Goal: Task Accomplishment & Management: Manage account settings

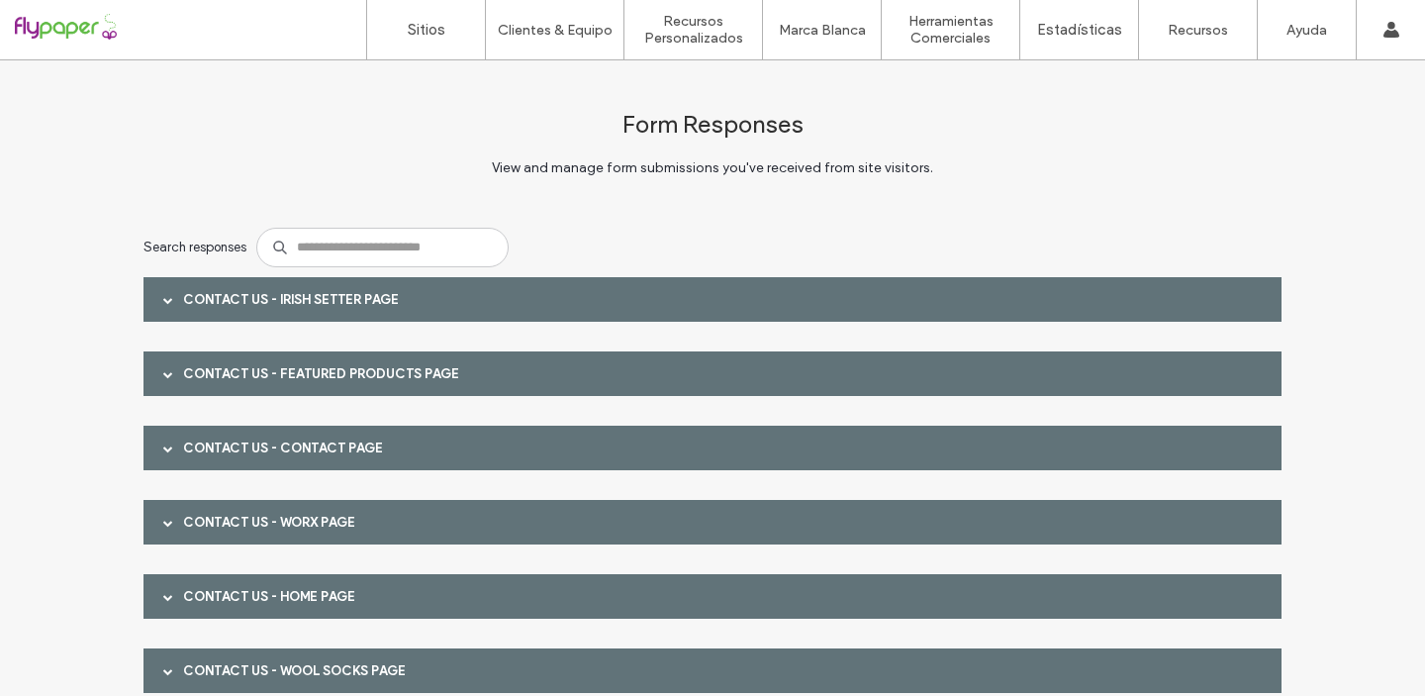
click at [154, 301] on div at bounding box center [168, 299] width 30 height 35
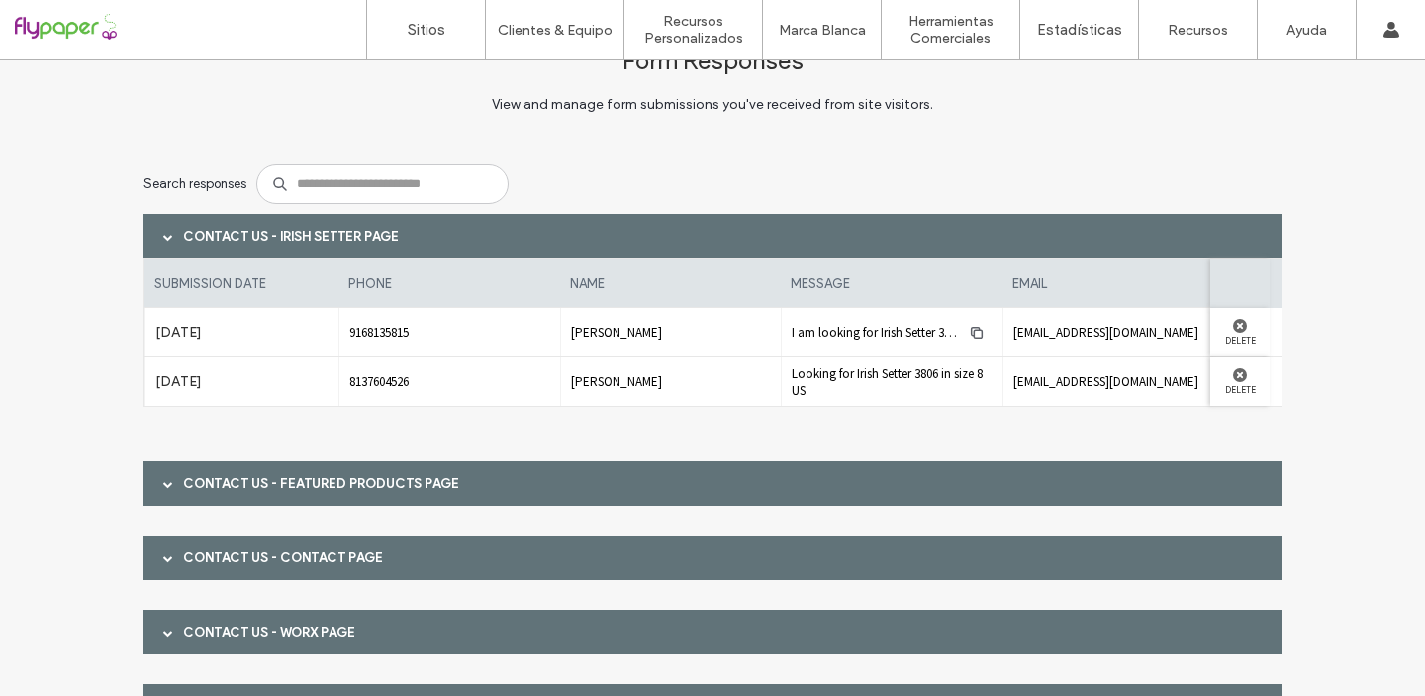
scroll to position [151, 0]
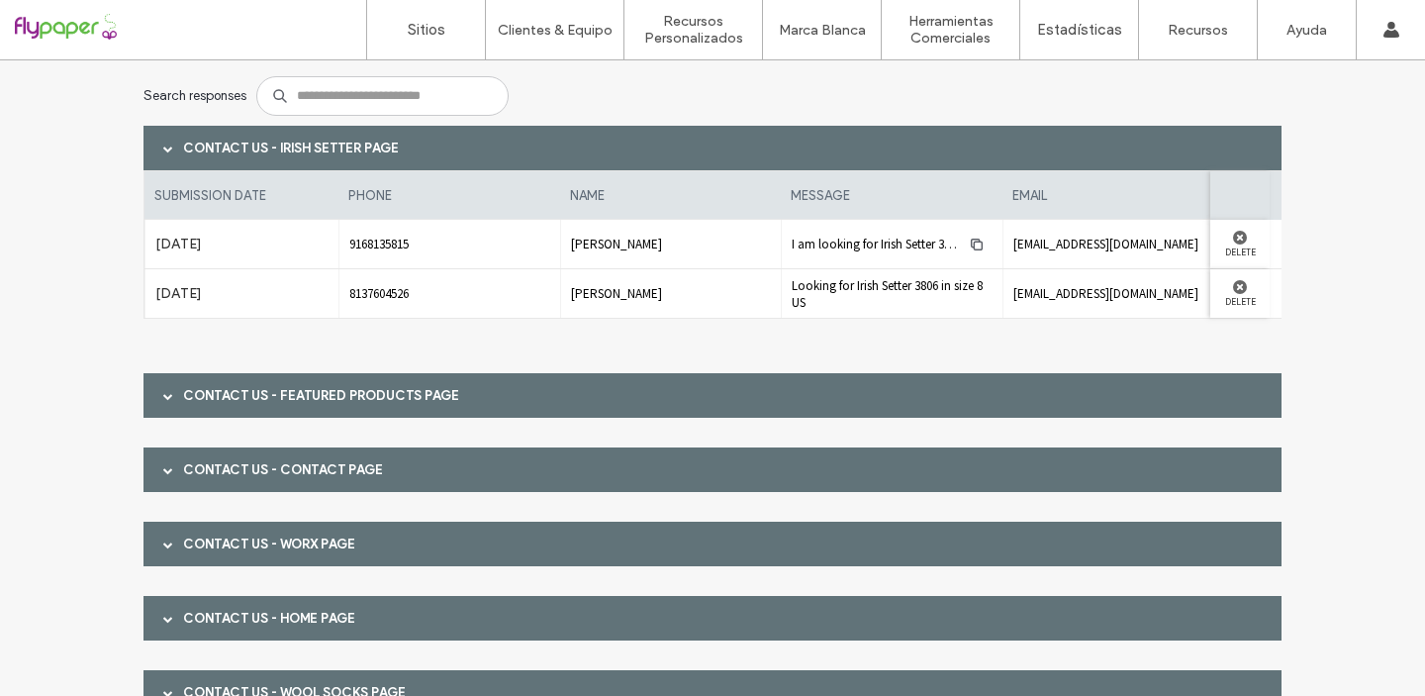
click at [154, 394] on div at bounding box center [168, 395] width 30 height 35
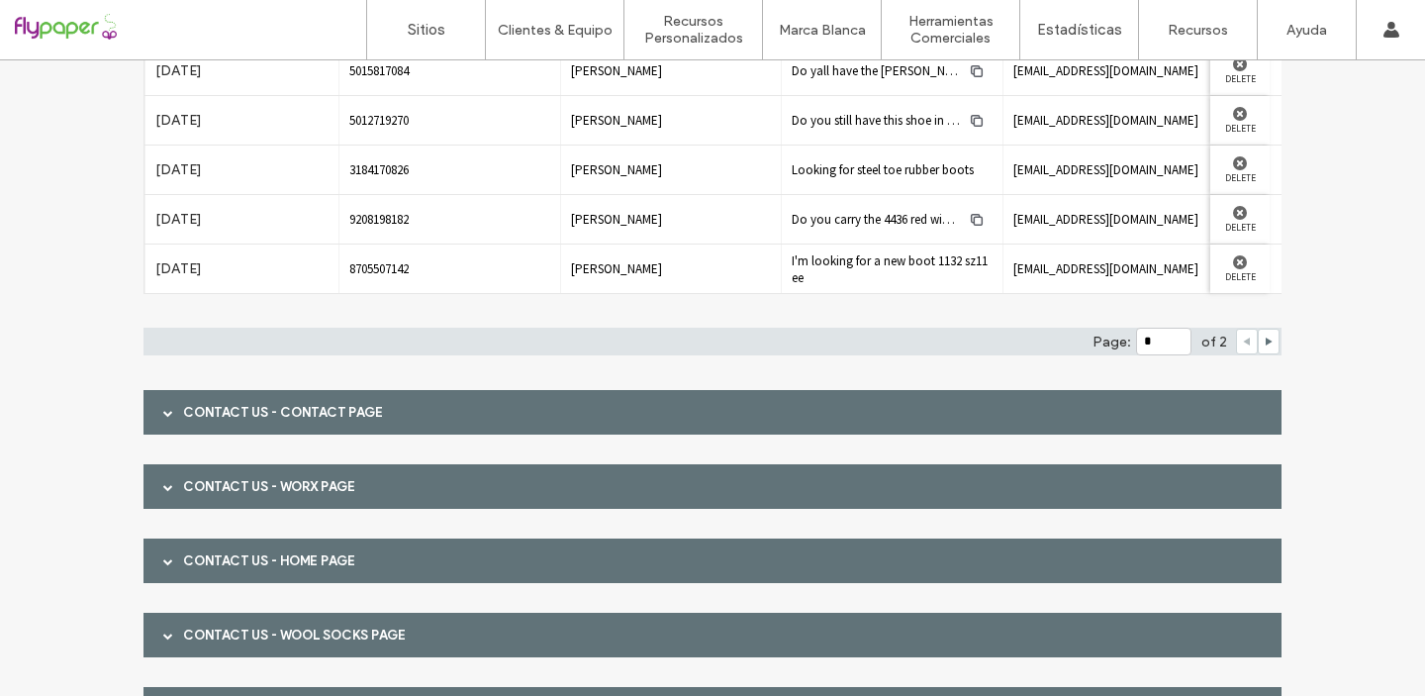
scroll to position [605, 0]
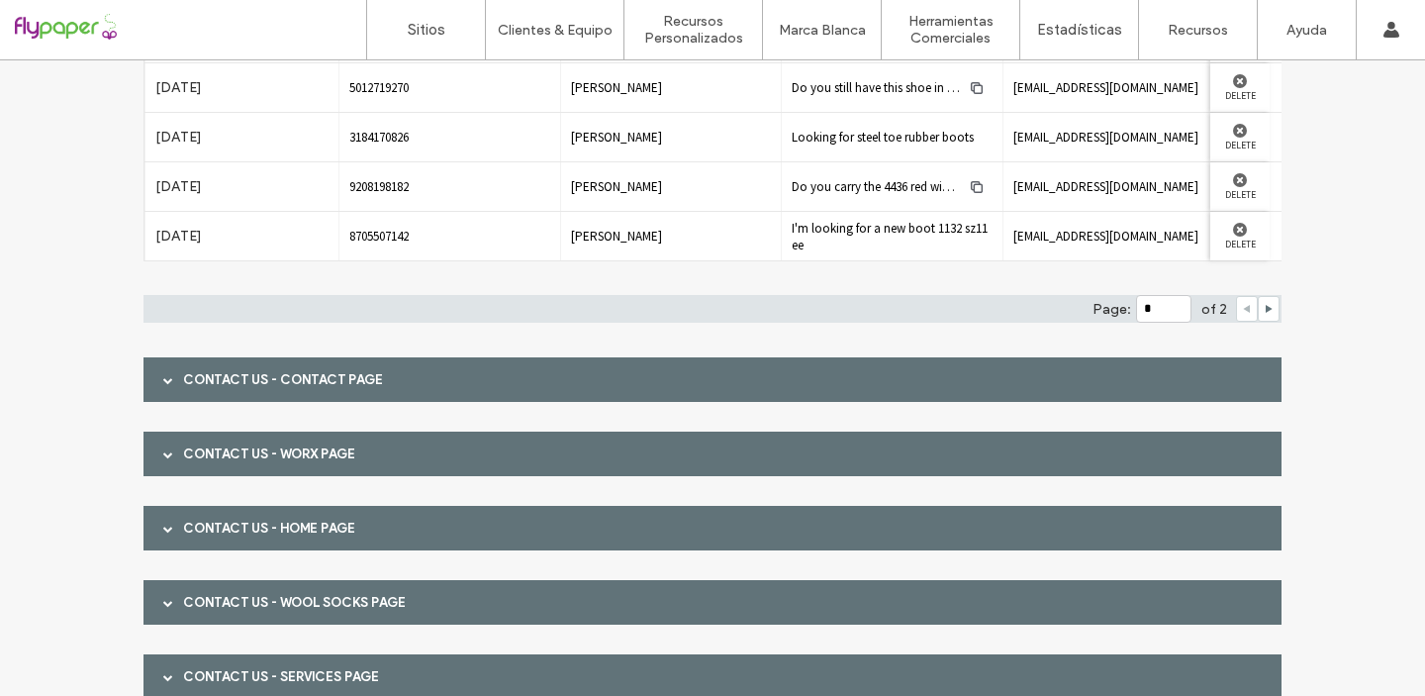
click at [154, 382] on div at bounding box center [168, 379] width 30 height 35
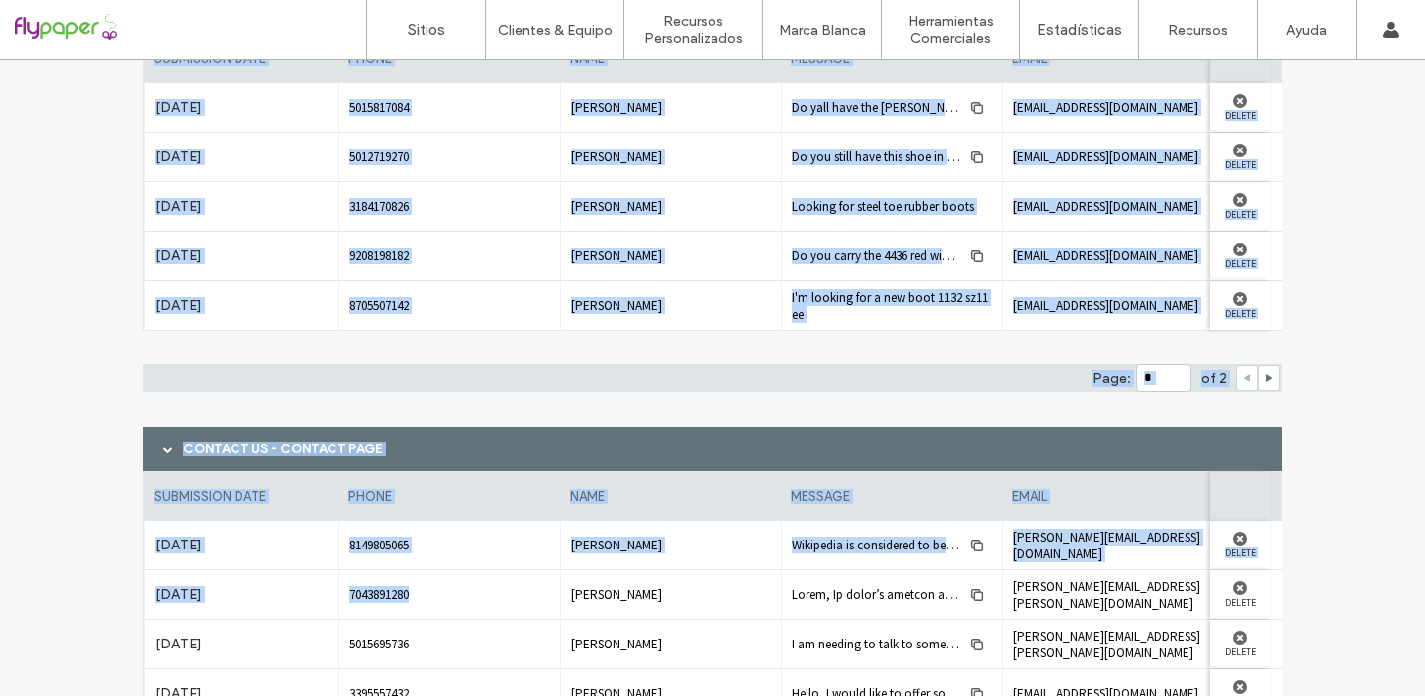
scroll to position [0, 0]
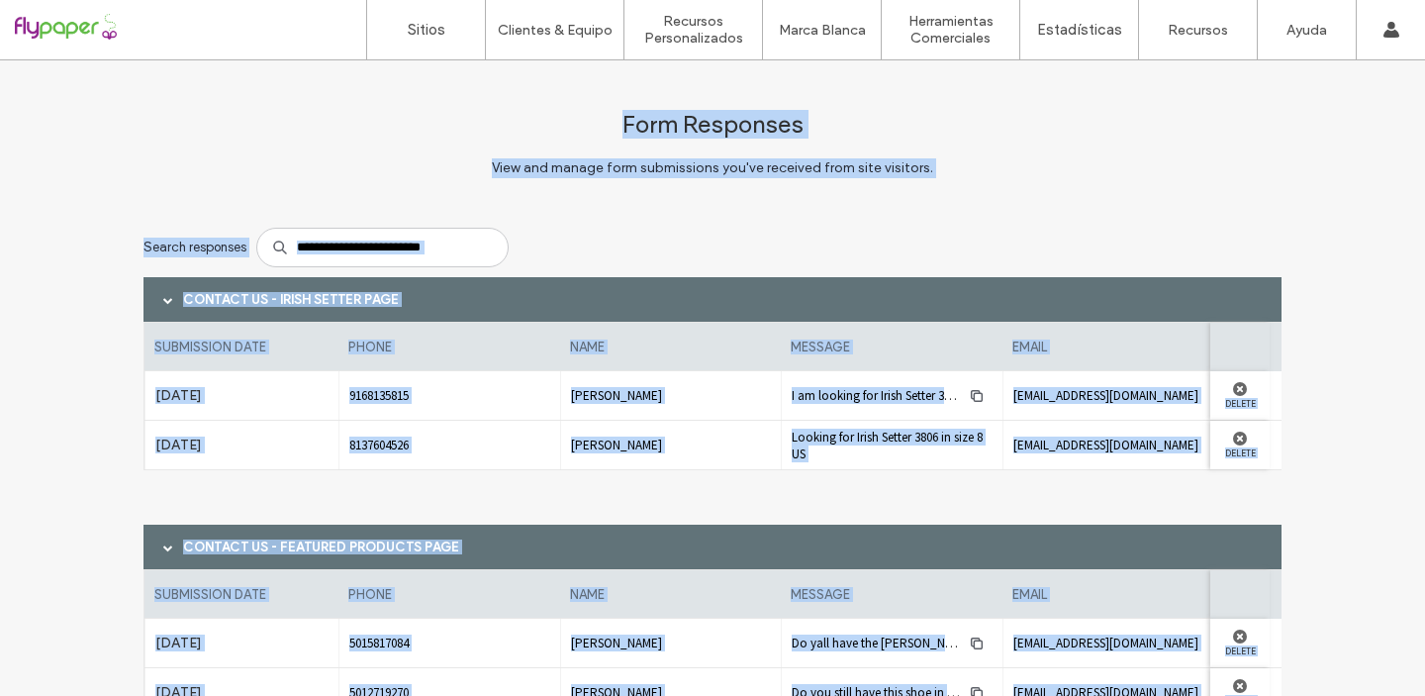
drag, startPoint x: 663, startPoint y: 354, endPoint x: 12, endPoint y: 71, distance: 709.8
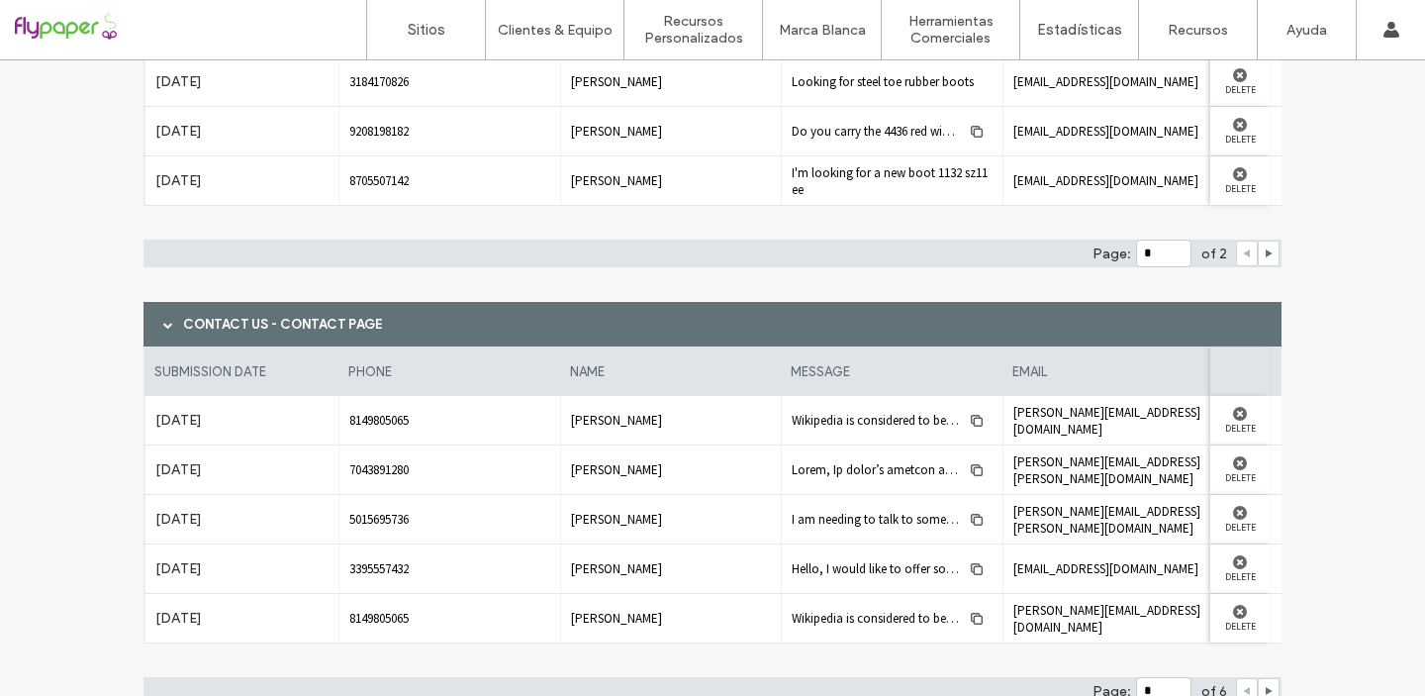
scroll to position [665, 0]
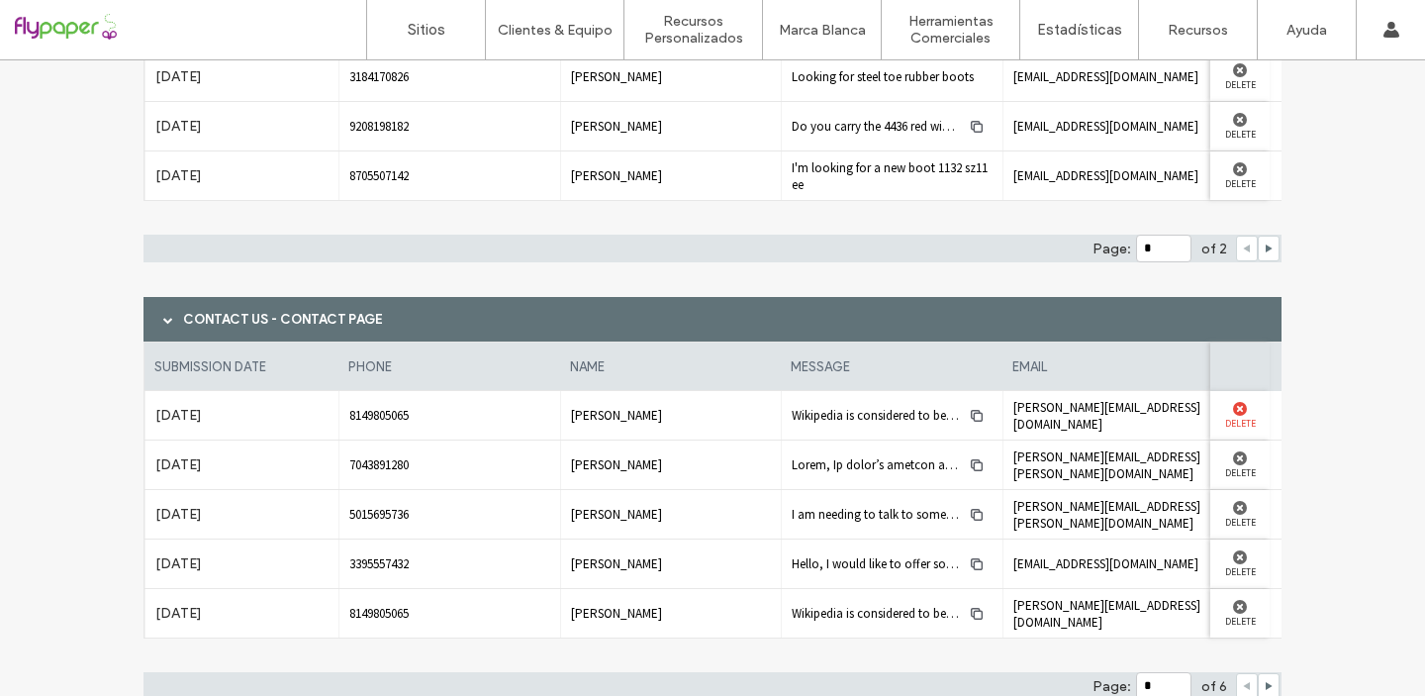
click at [1234, 408] on use at bounding box center [1240, 409] width 14 height 14
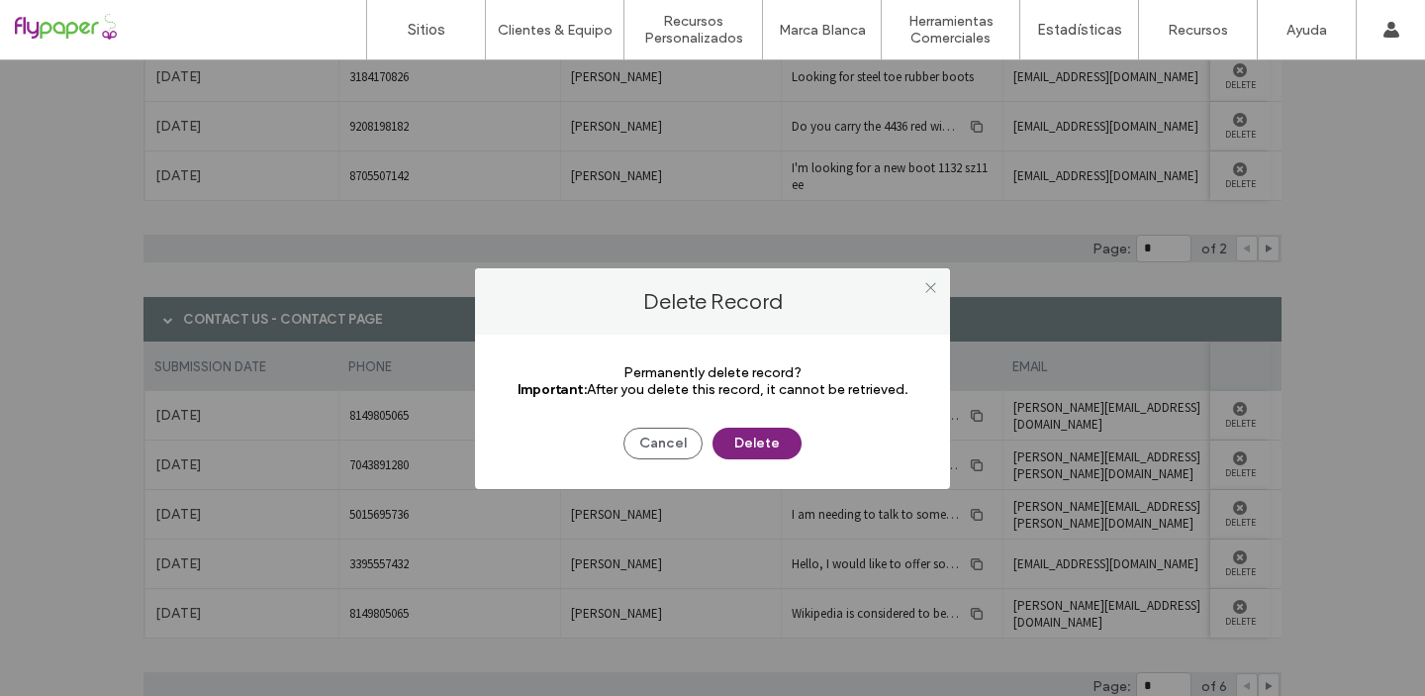
click at [747, 444] on button "Delete" at bounding box center [756, 443] width 89 height 32
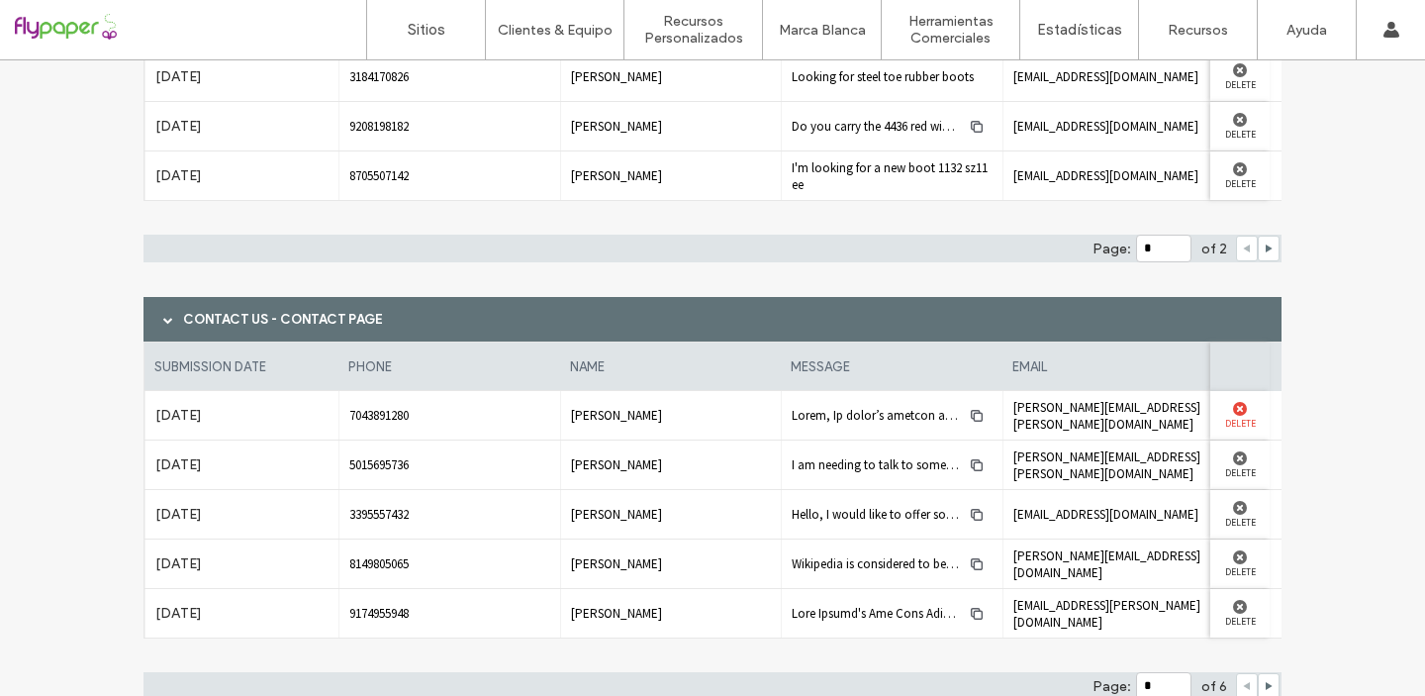
click at [1234, 408] on use at bounding box center [1240, 409] width 14 height 14
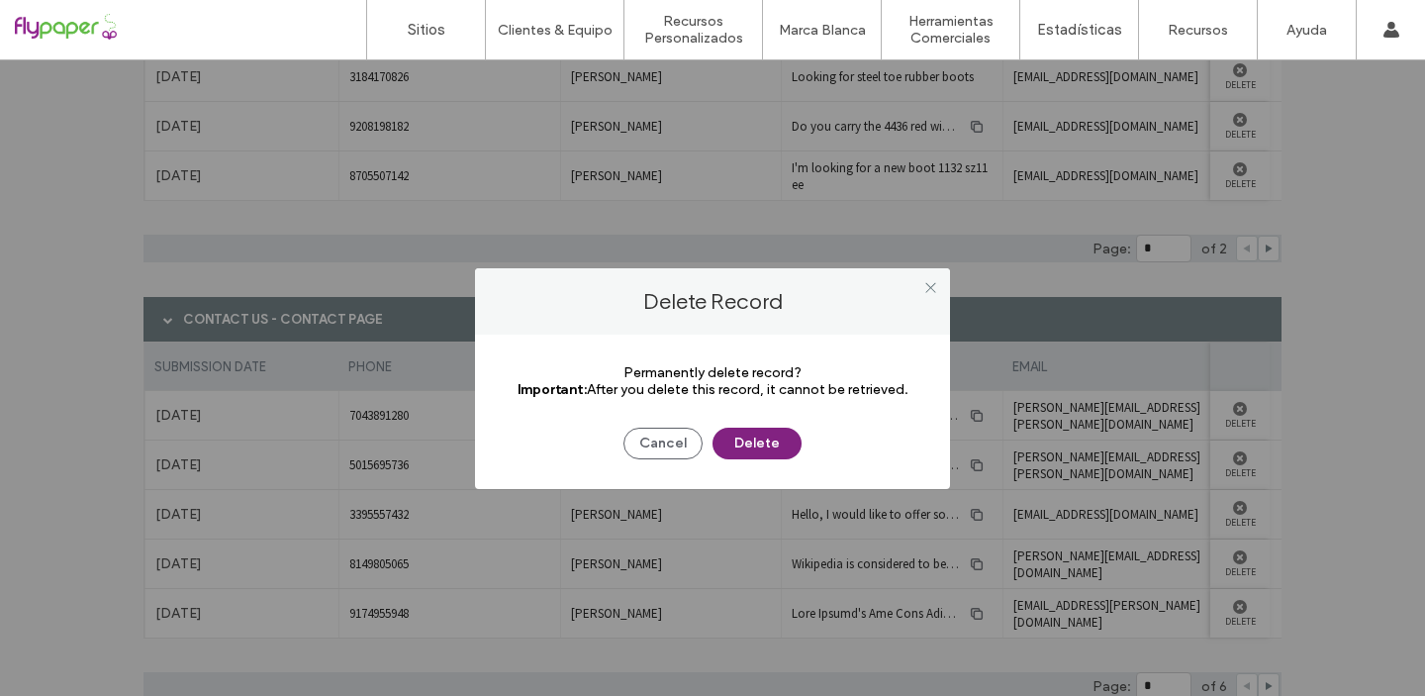
click at [725, 442] on button "Delete" at bounding box center [756, 443] width 89 height 32
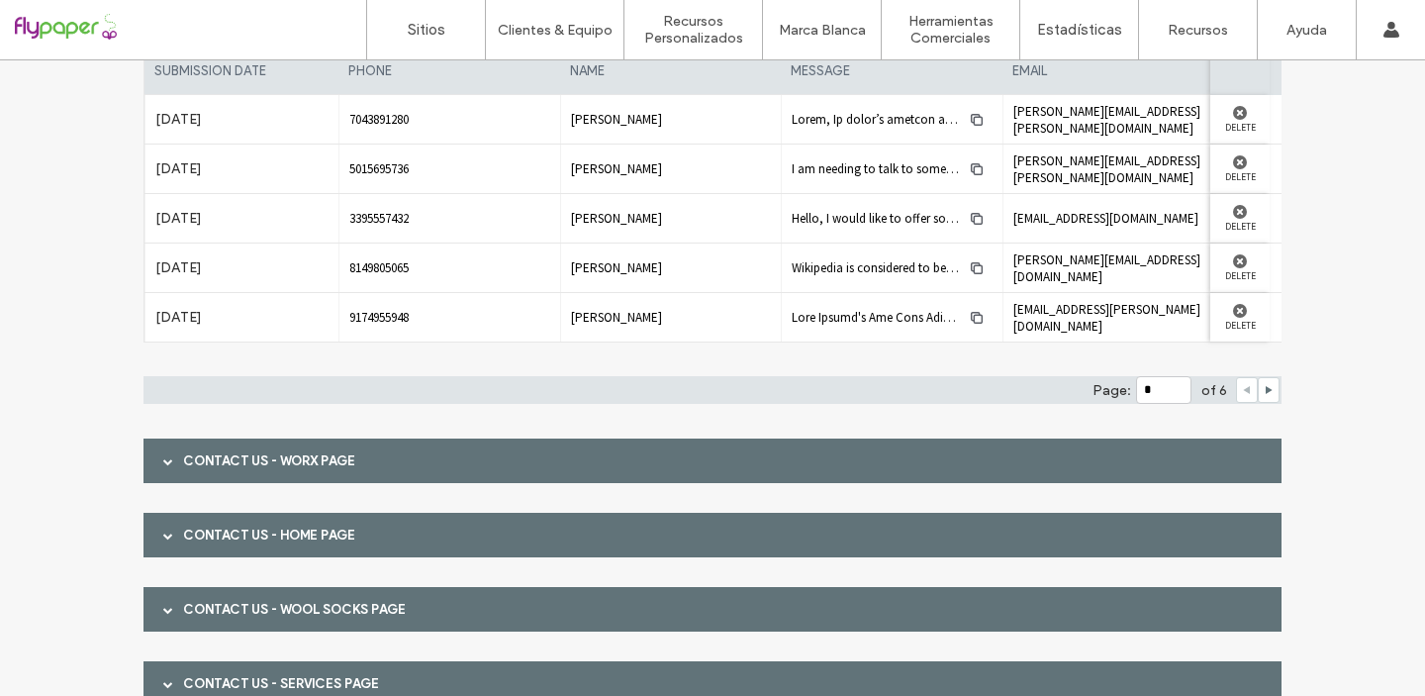
scroll to position [990, 0]
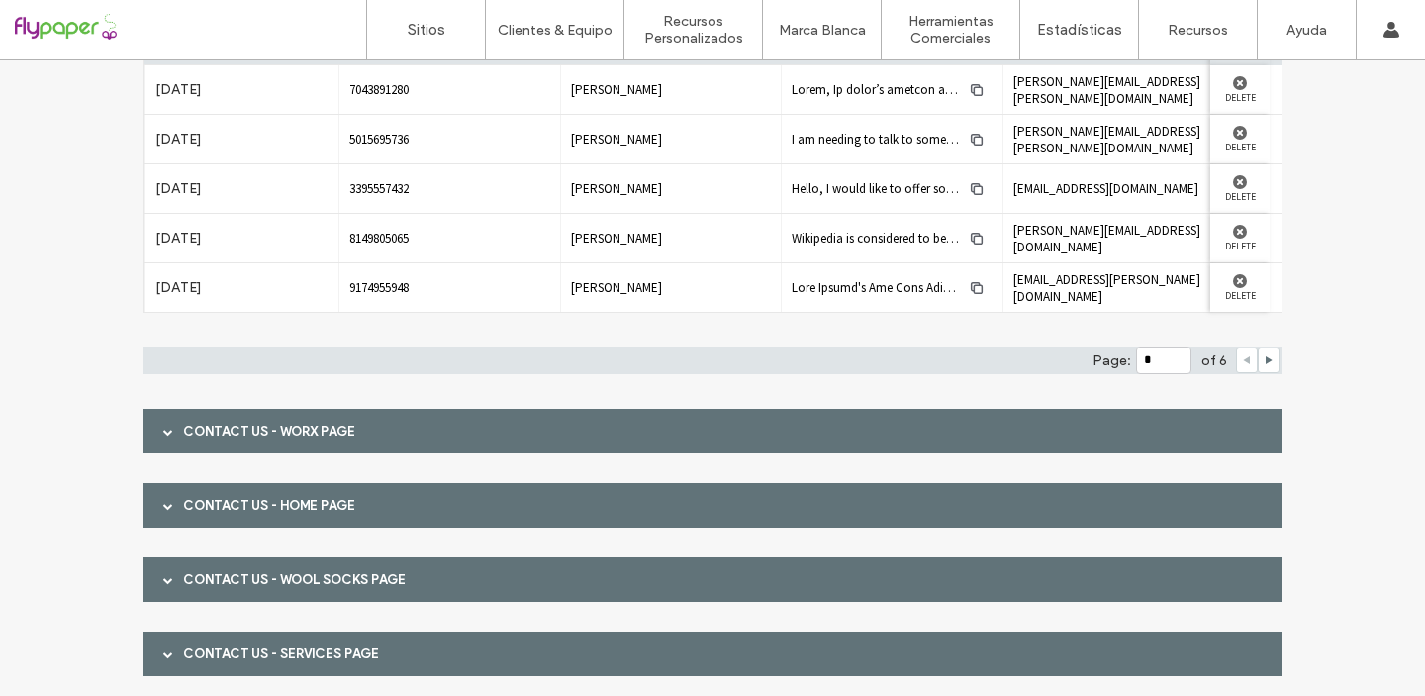
click at [154, 430] on div at bounding box center [168, 431] width 30 height 35
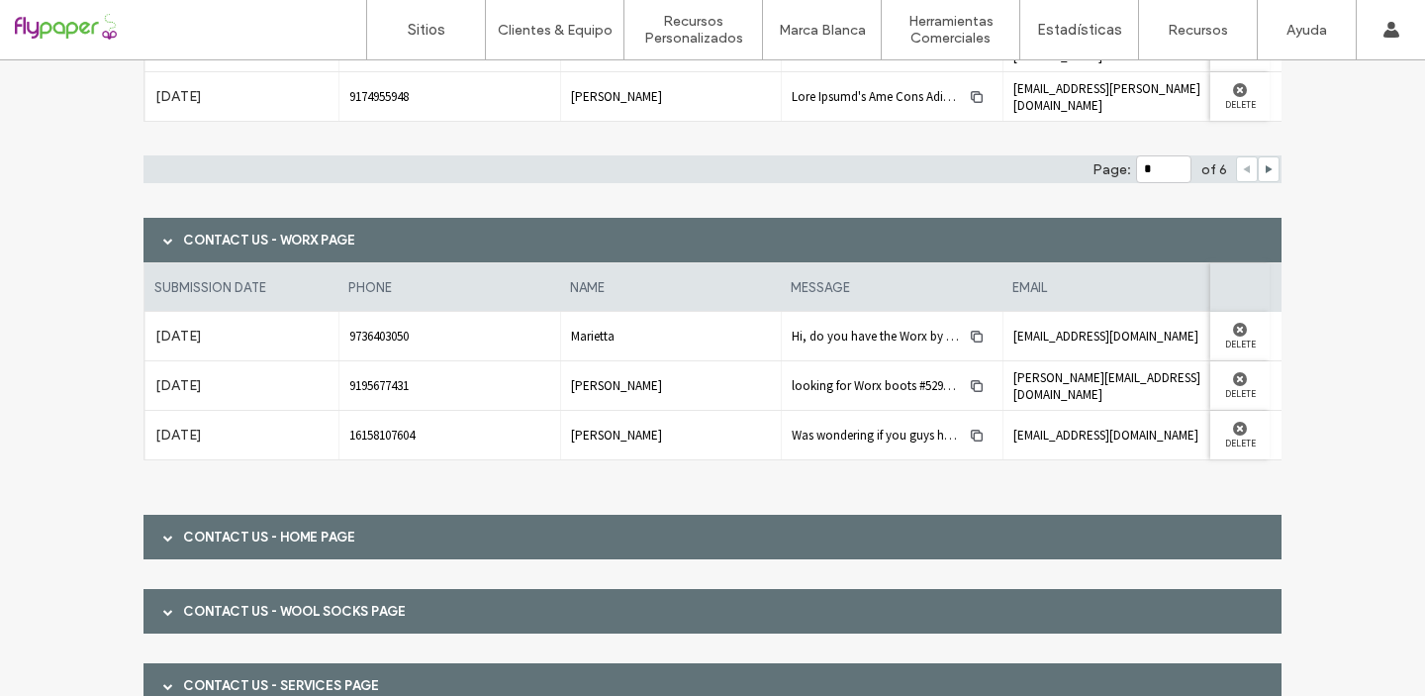
scroll to position [1194, 0]
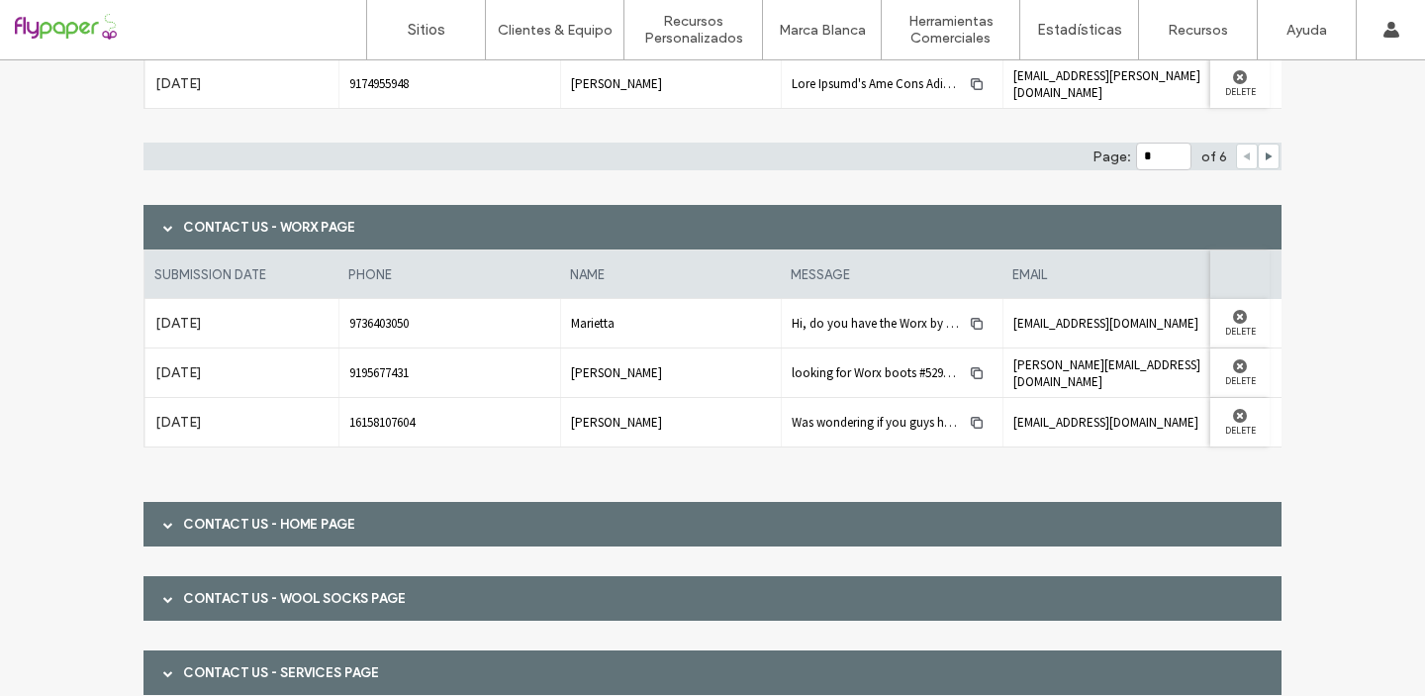
click at [163, 526] on span at bounding box center [168, 524] width 10 height 10
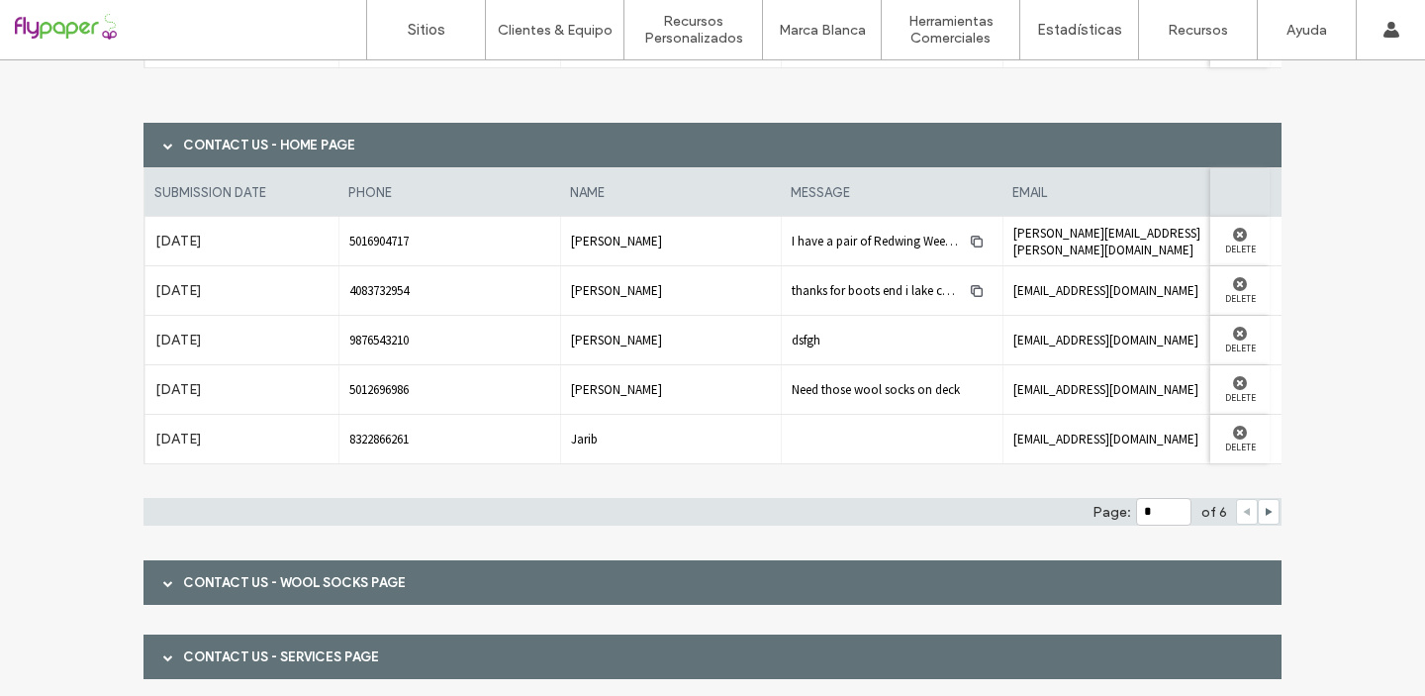
scroll to position [1575, 0]
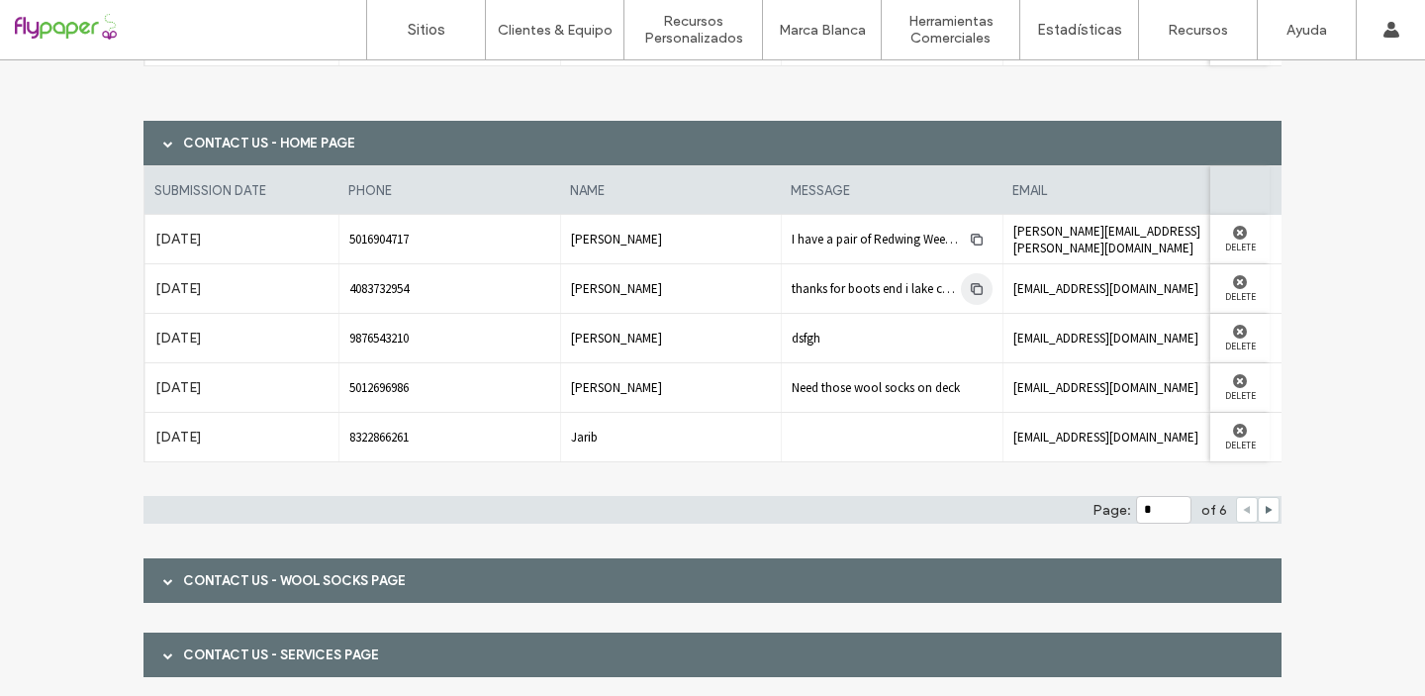
click at [971, 286] on icon "button" at bounding box center [977, 289] width 16 height 16
click at [913, 288] on span "thanks for boots end i lake cost for my work har .services good." at bounding box center [959, 288] width 337 height 17
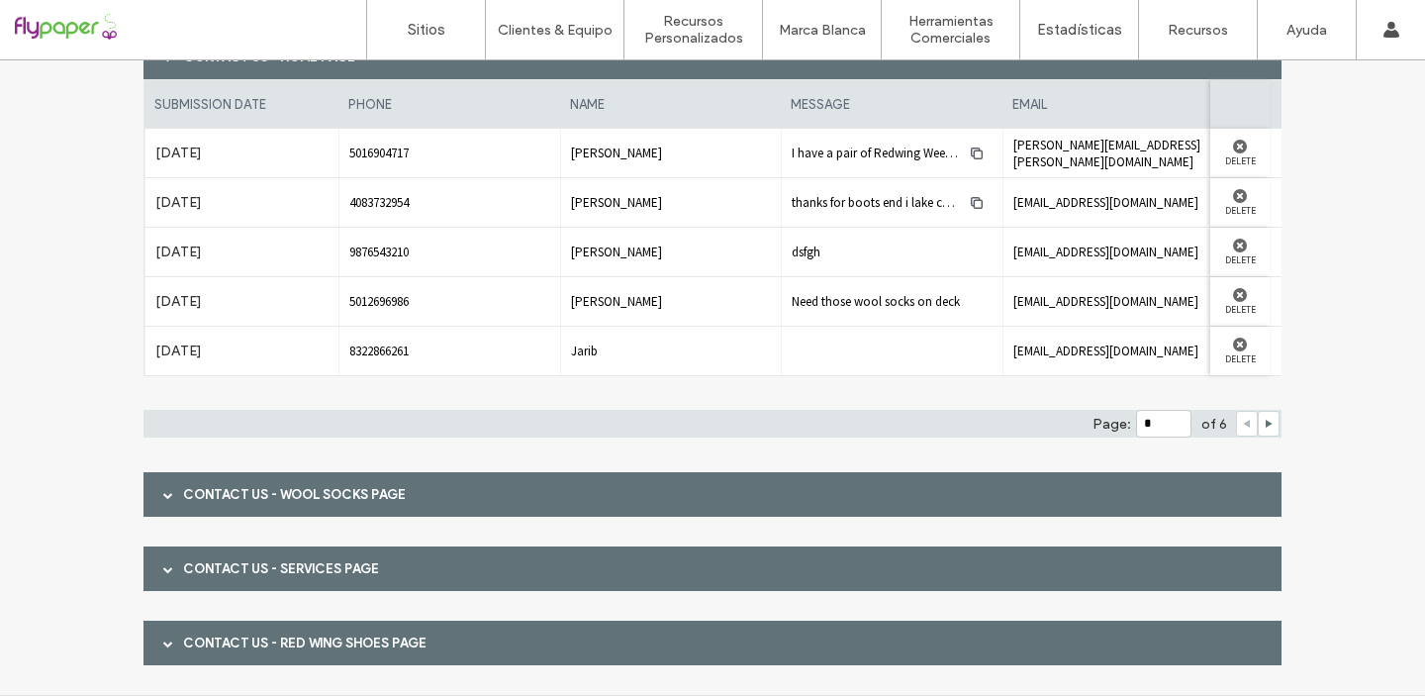
scroll to position [1701, 0]
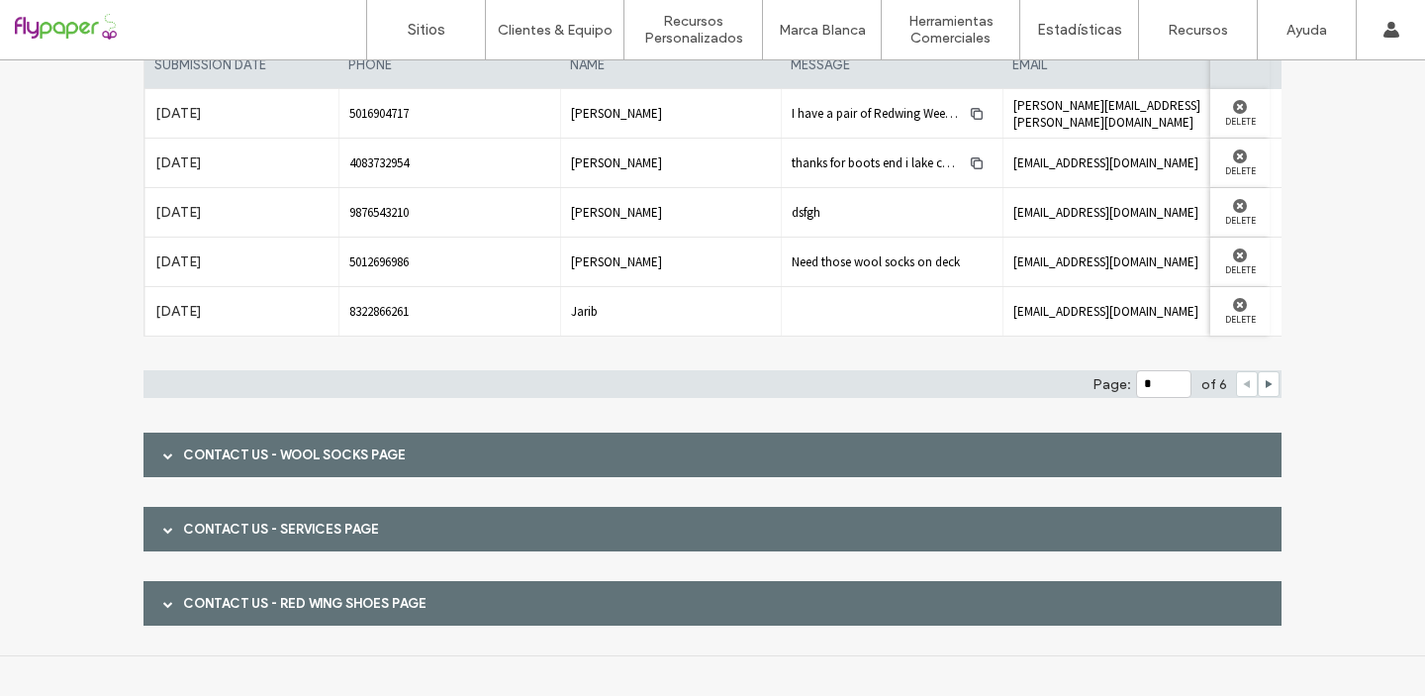
click at [155, 455] on div at bounding box center [168, 454] width 30 height 35
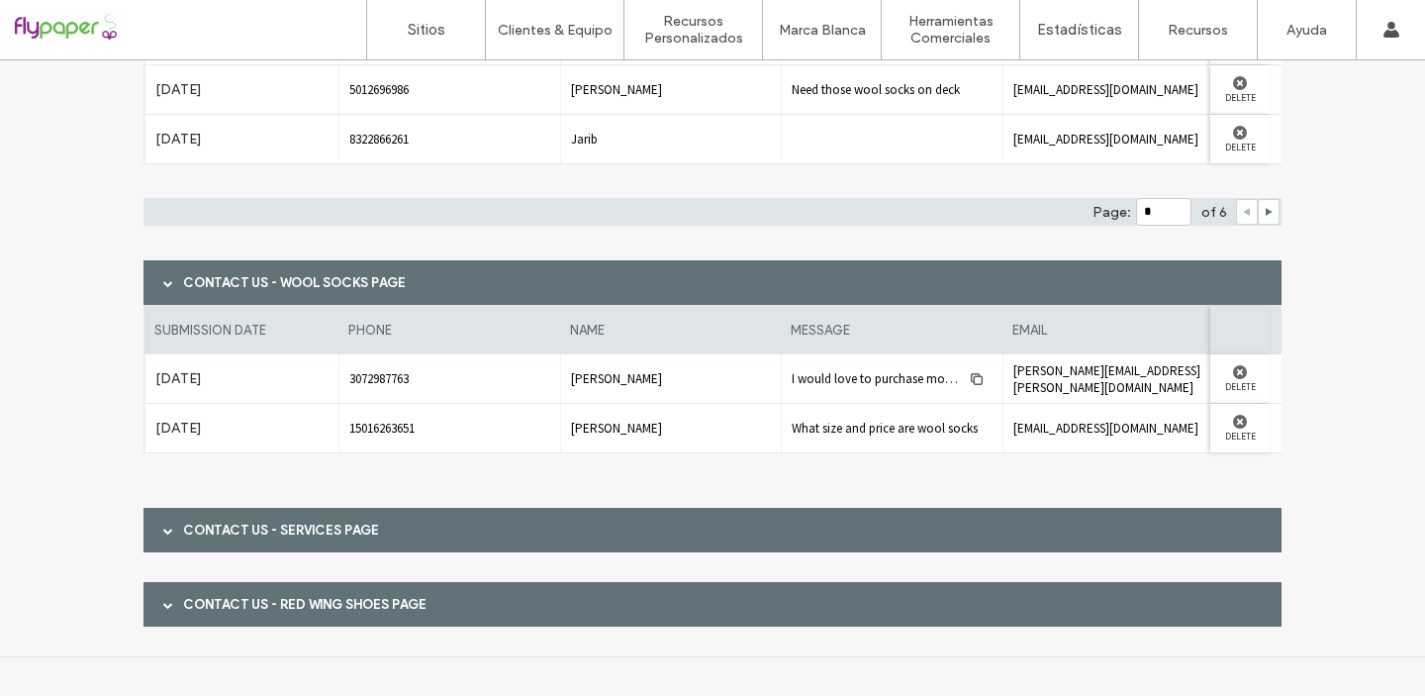
scroll to position [1874, 0]
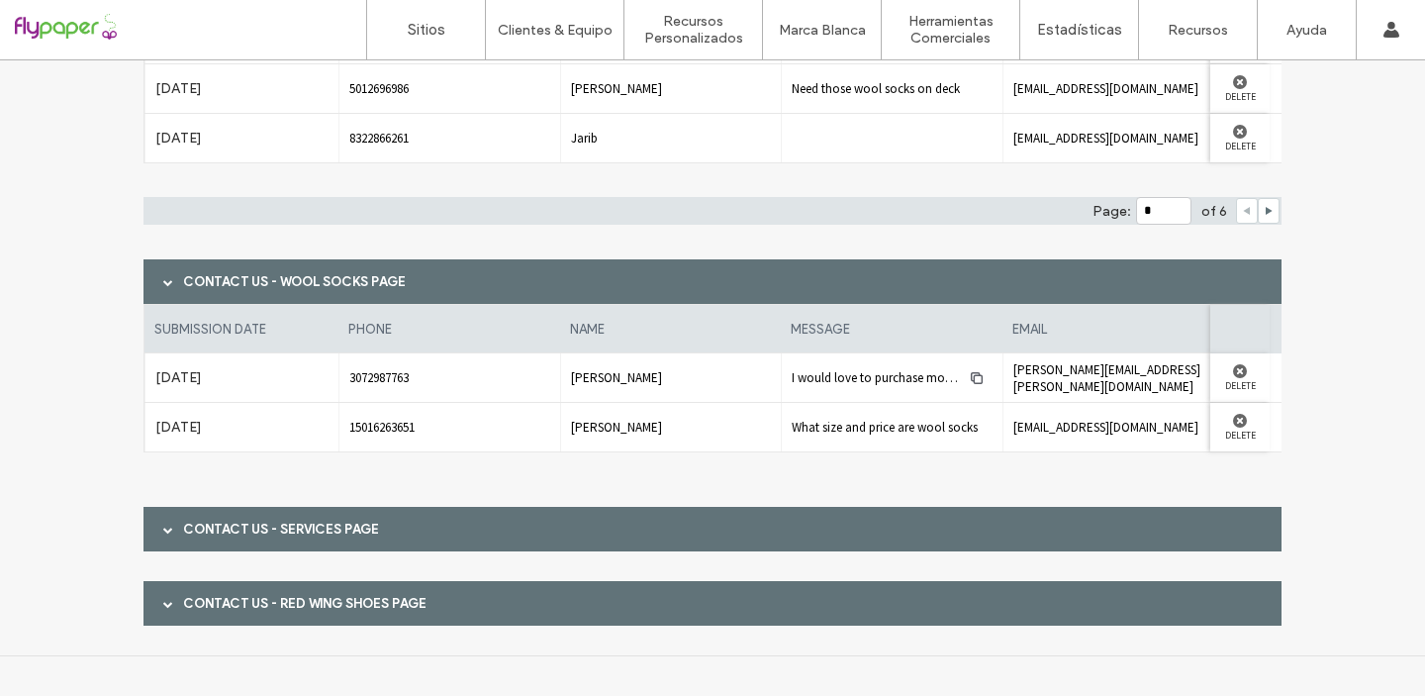
click at [163, 528] on span at bounding box center [168, 529] width 10 height 10
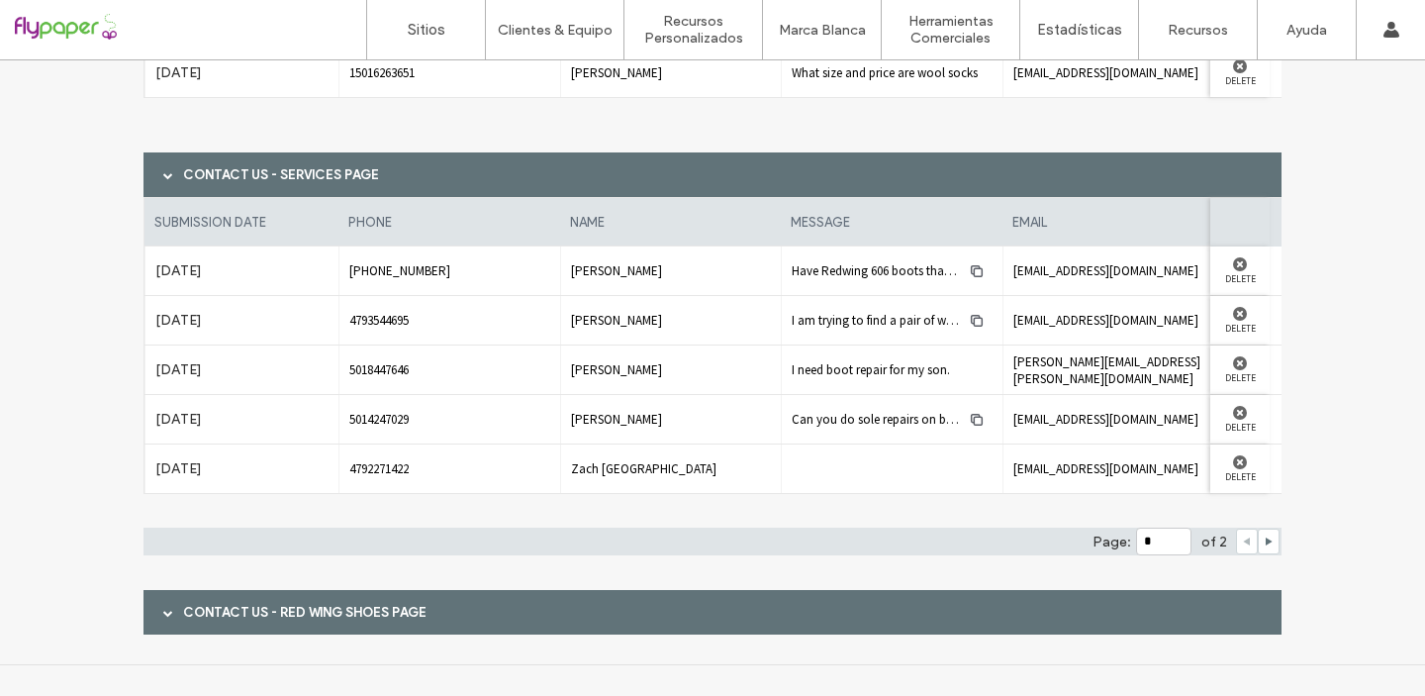
scroll to position [2229, 0]
click at [163, 613] on span at bounding box center [168, 611] width 10 height 10
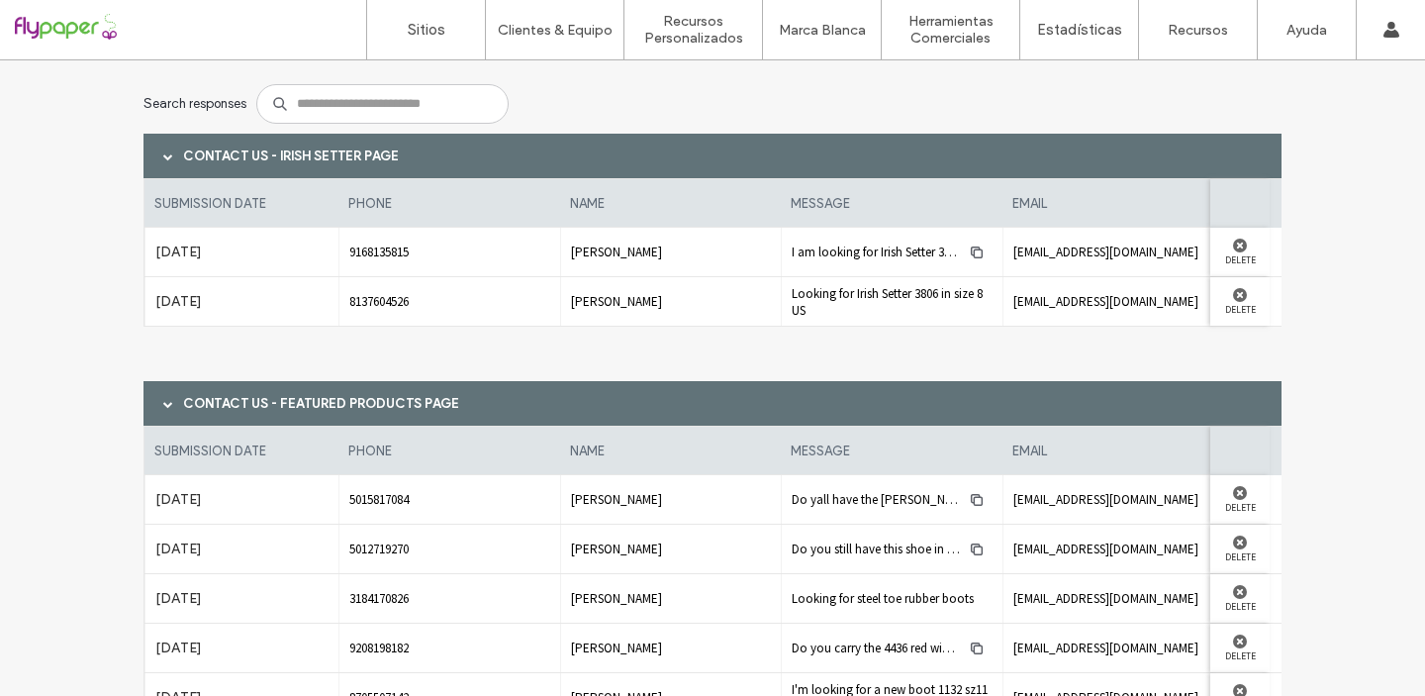
scroll to position [0, 0]
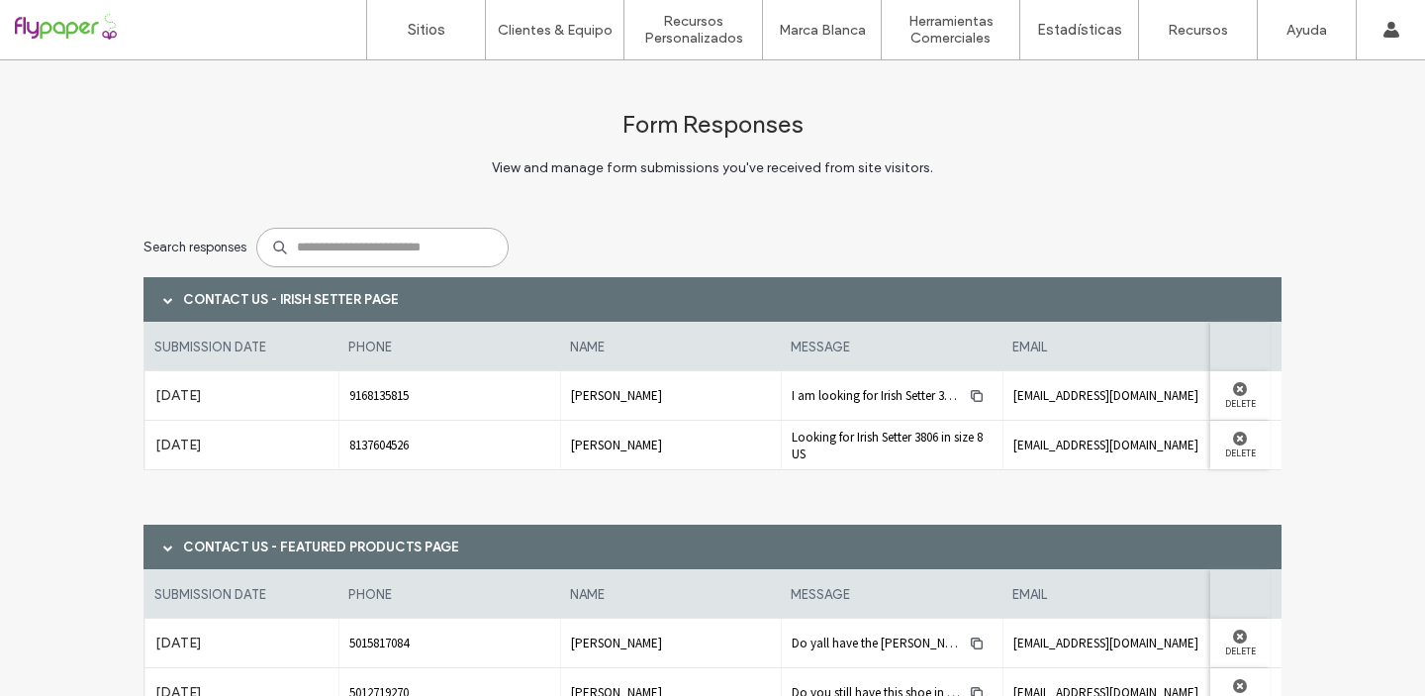
click at [349, 258] on input at bounding box center [382, 248] width 252 height 40
click at [83, 33] on div at bounding box center [127, 30] width 225 height 32
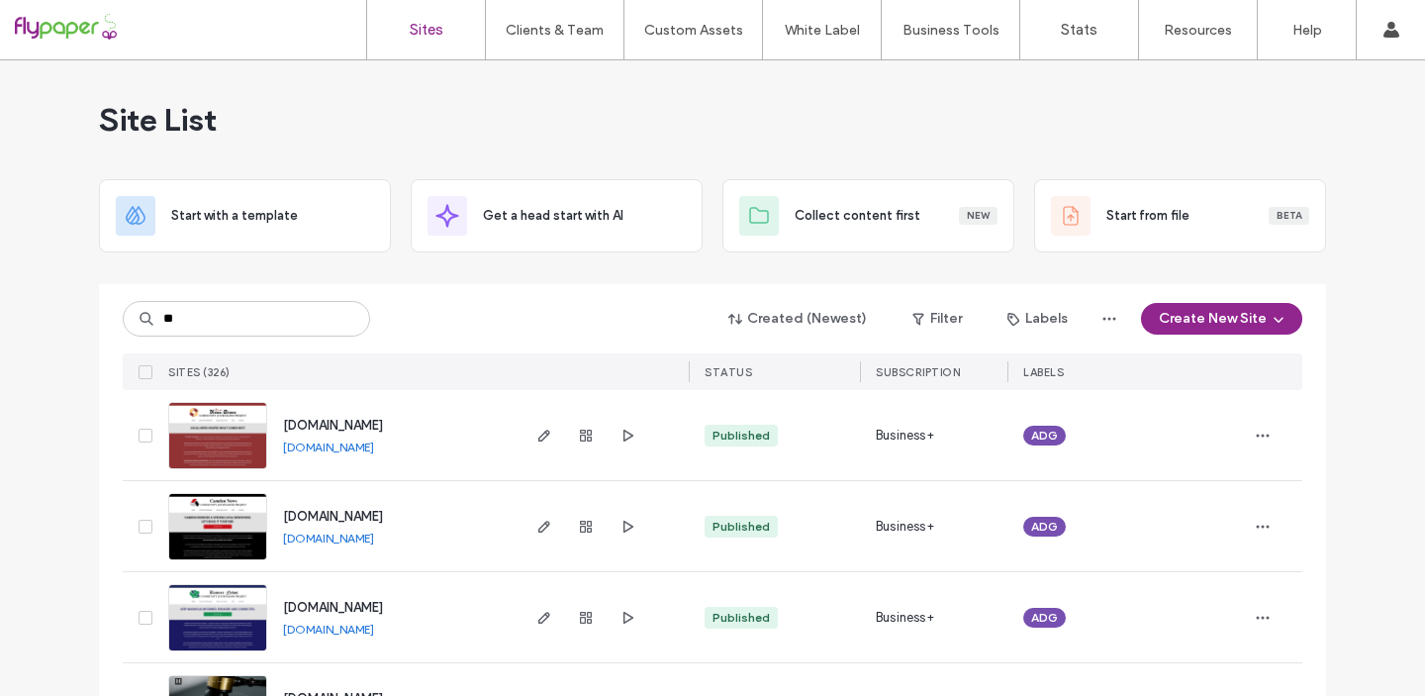
type input "***"
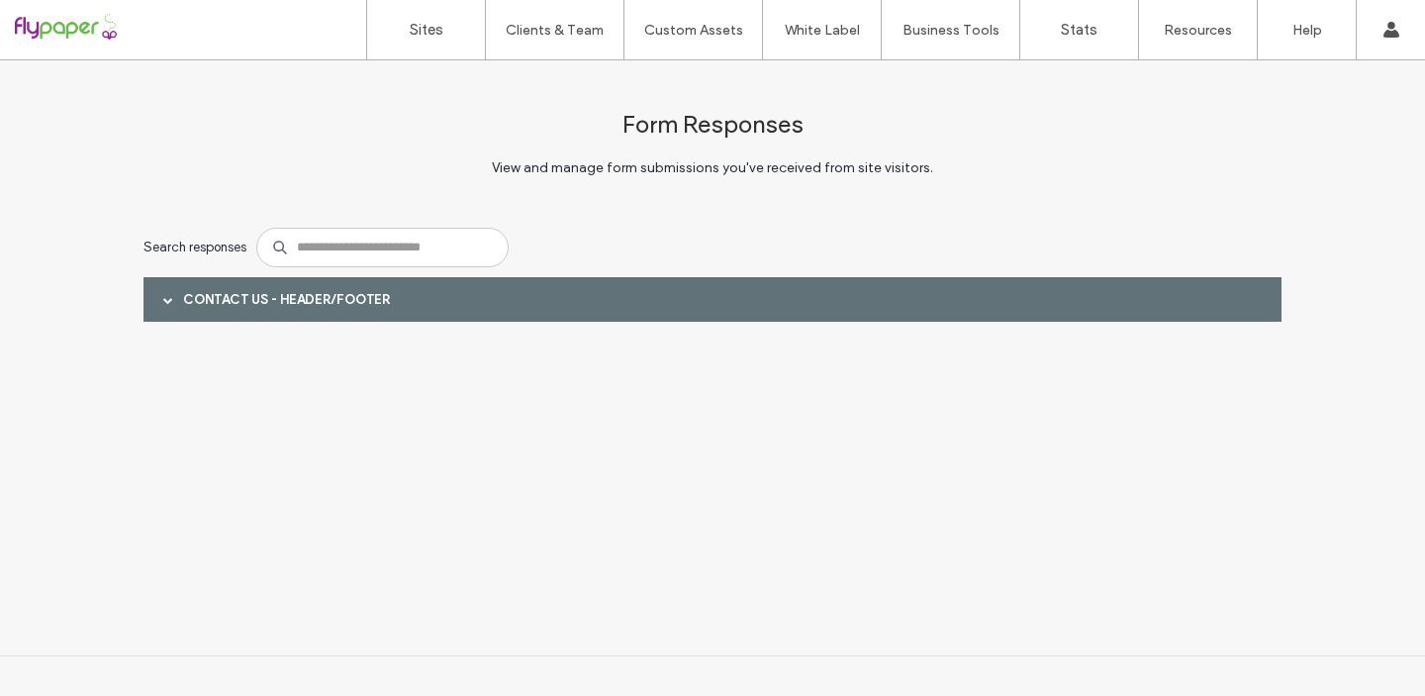
click at [163, 298] on span at bounding box center [168, 300] width 10 height 10
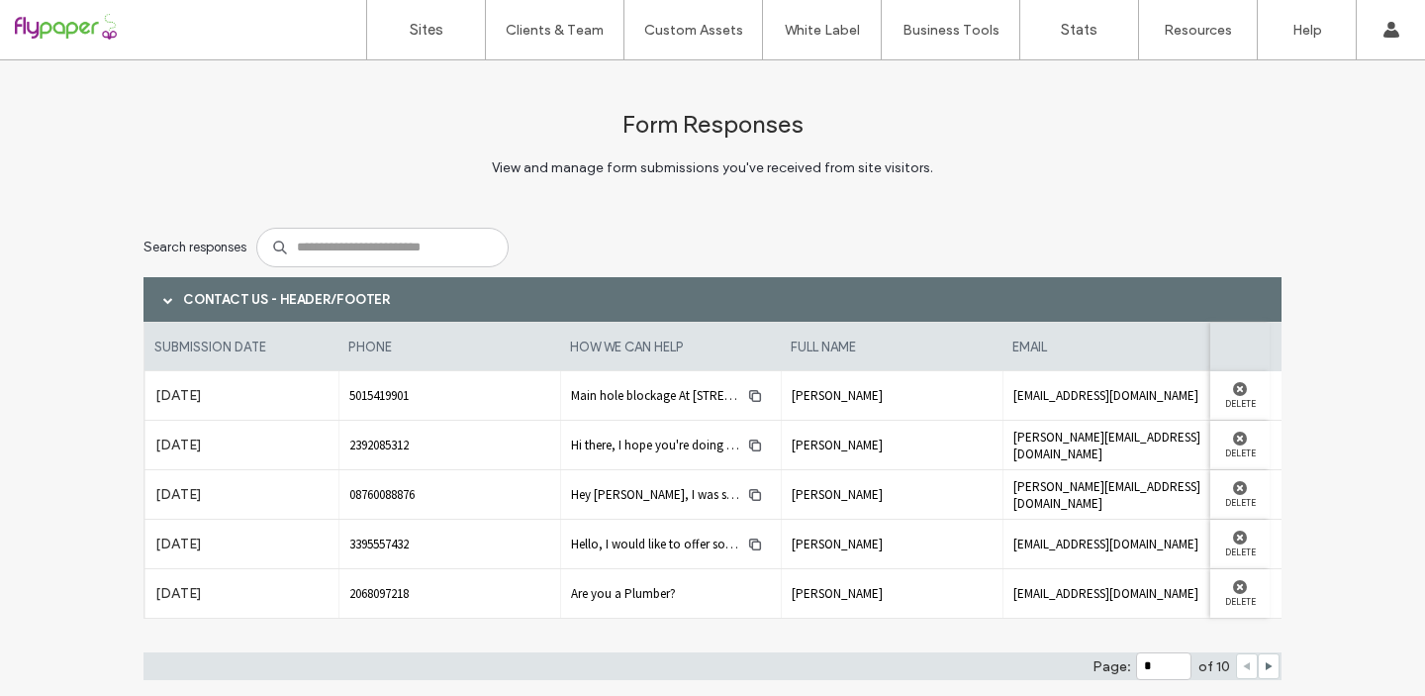
scroll to position [59, 0]
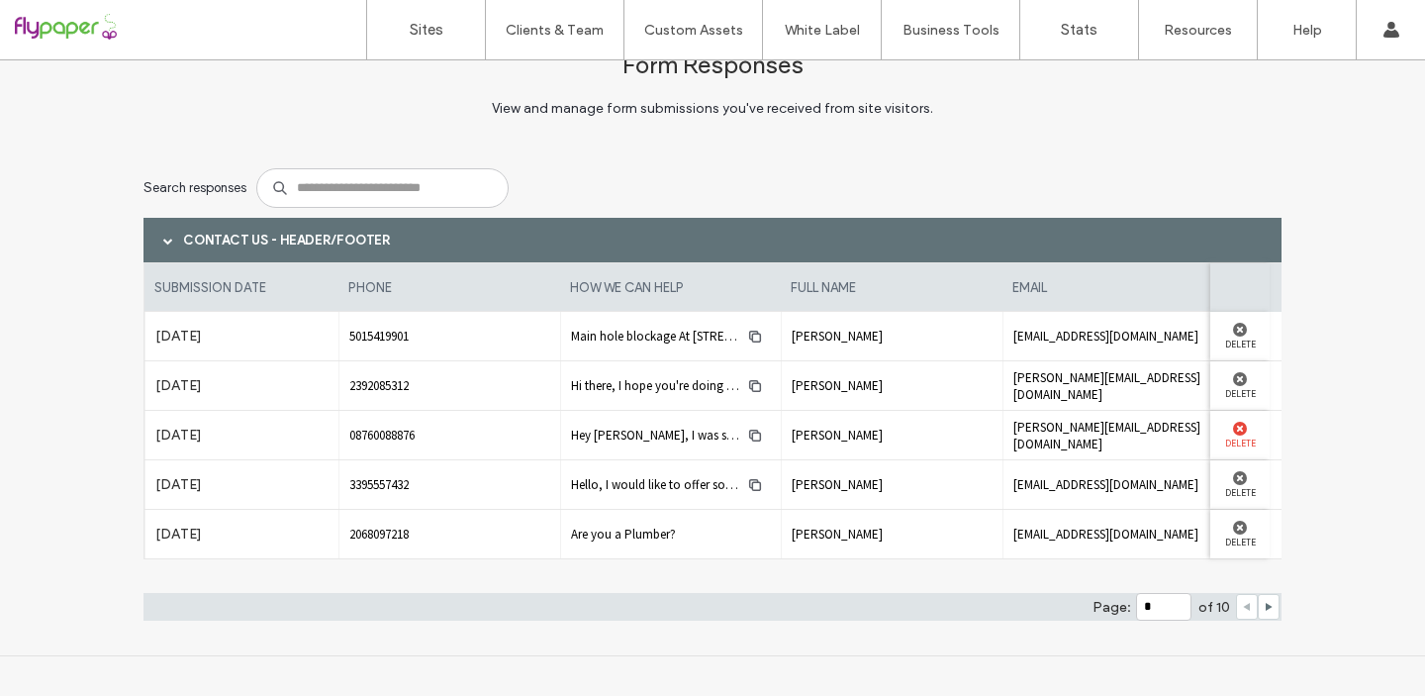
click at [1233, 429] on use at bounding box center [1240, 428] width 14 height 14
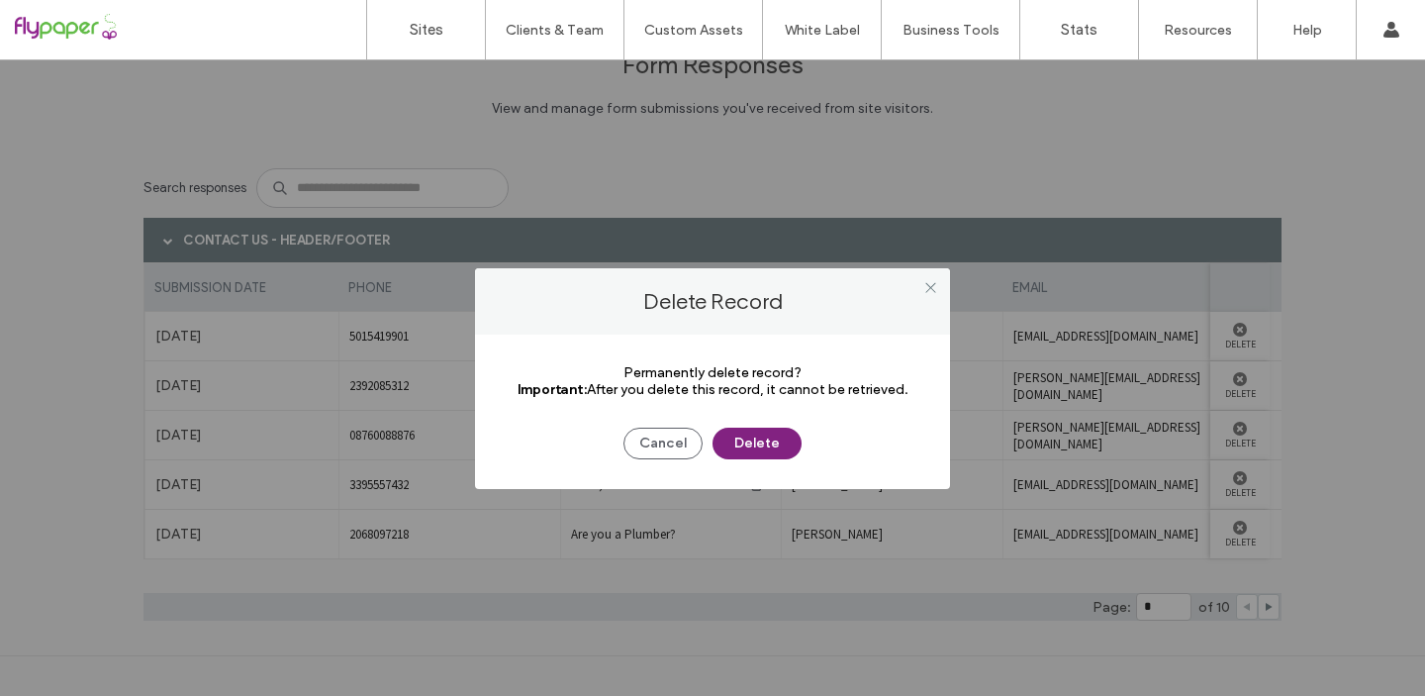
click at [750, 446] on button "Delete" at bounding box center [756, 443] width 89 height 32
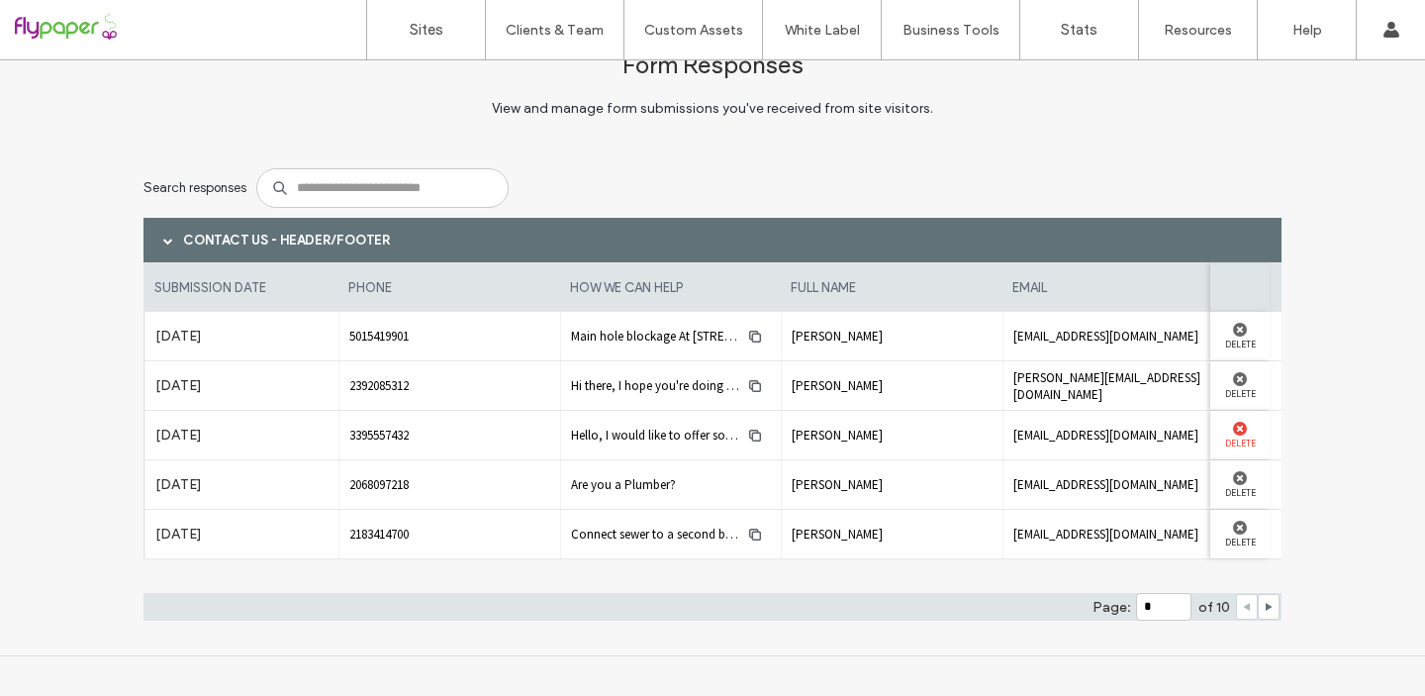
click at [1233, 427] on use at bounding box center [1240, 428] width 14 height 14
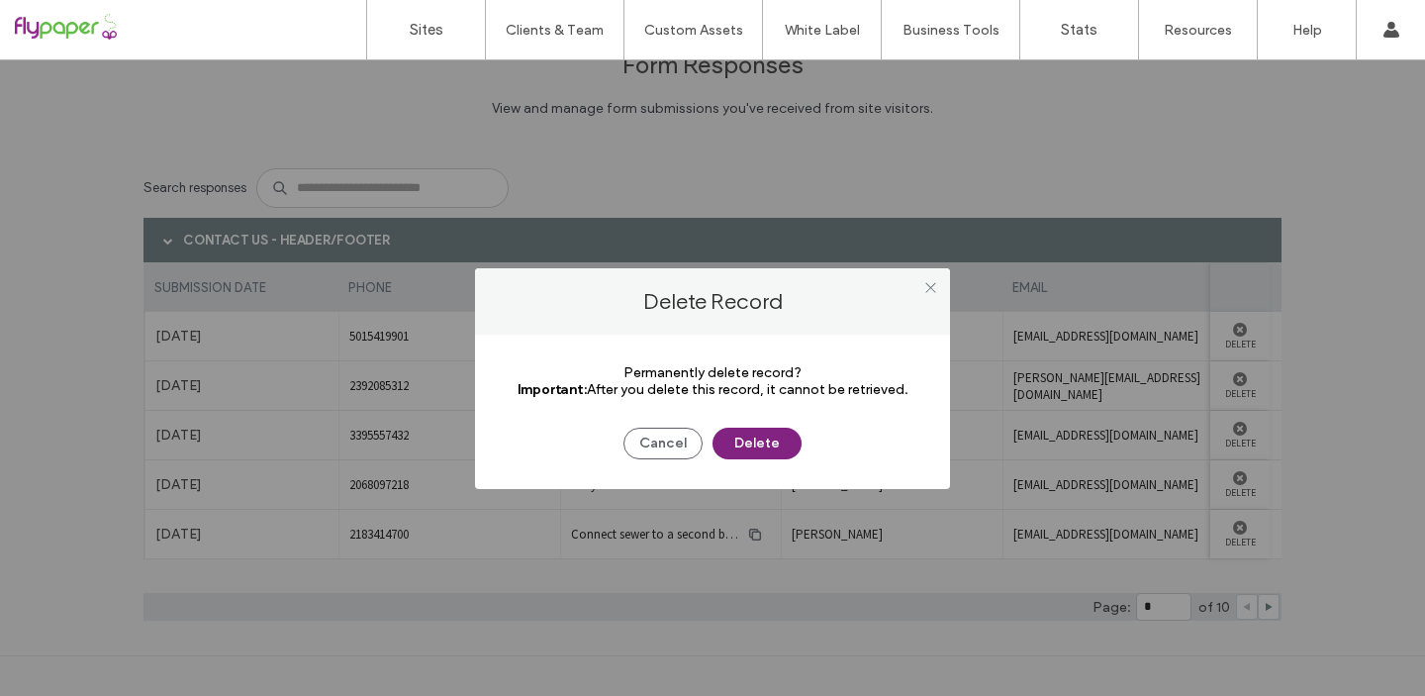
click at [773, 442] on button "Delete" at bounding box center [756, 443] width 89 height 32
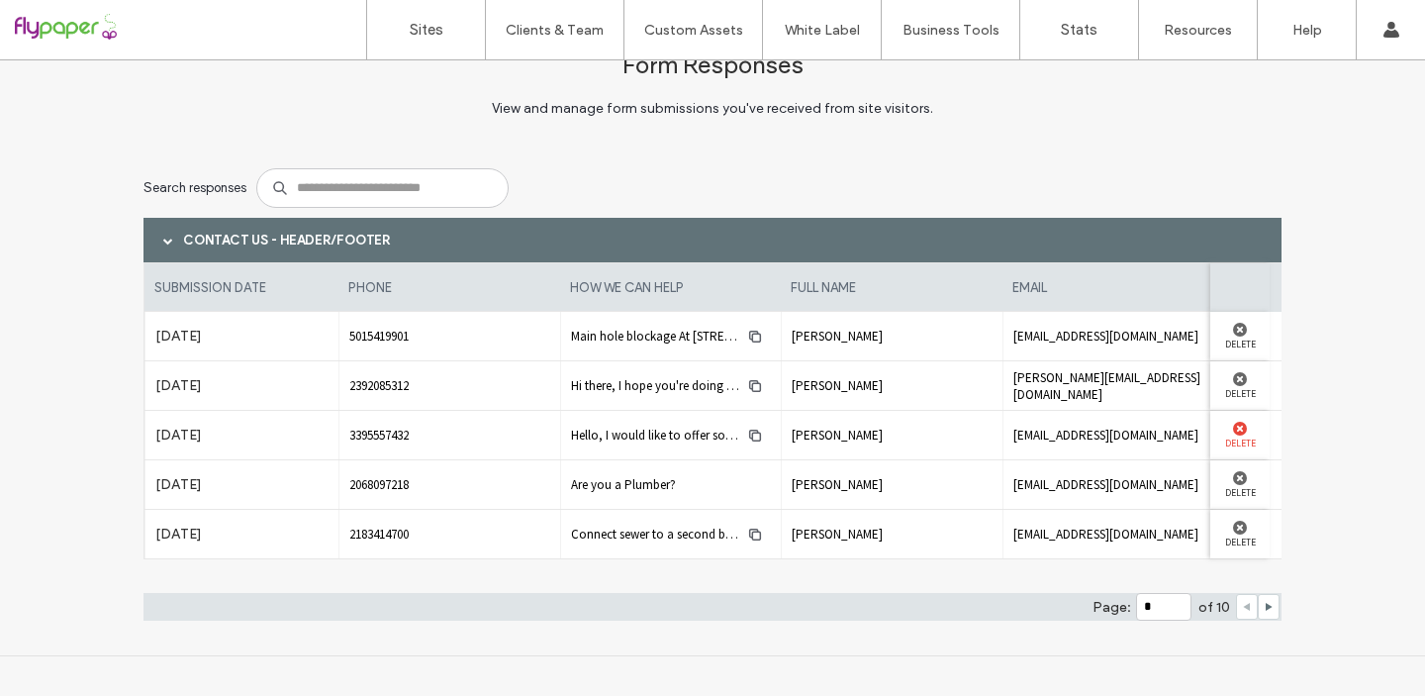
click at [1233, 426] on use at bounding box center [1240, 428] width 14 height 14
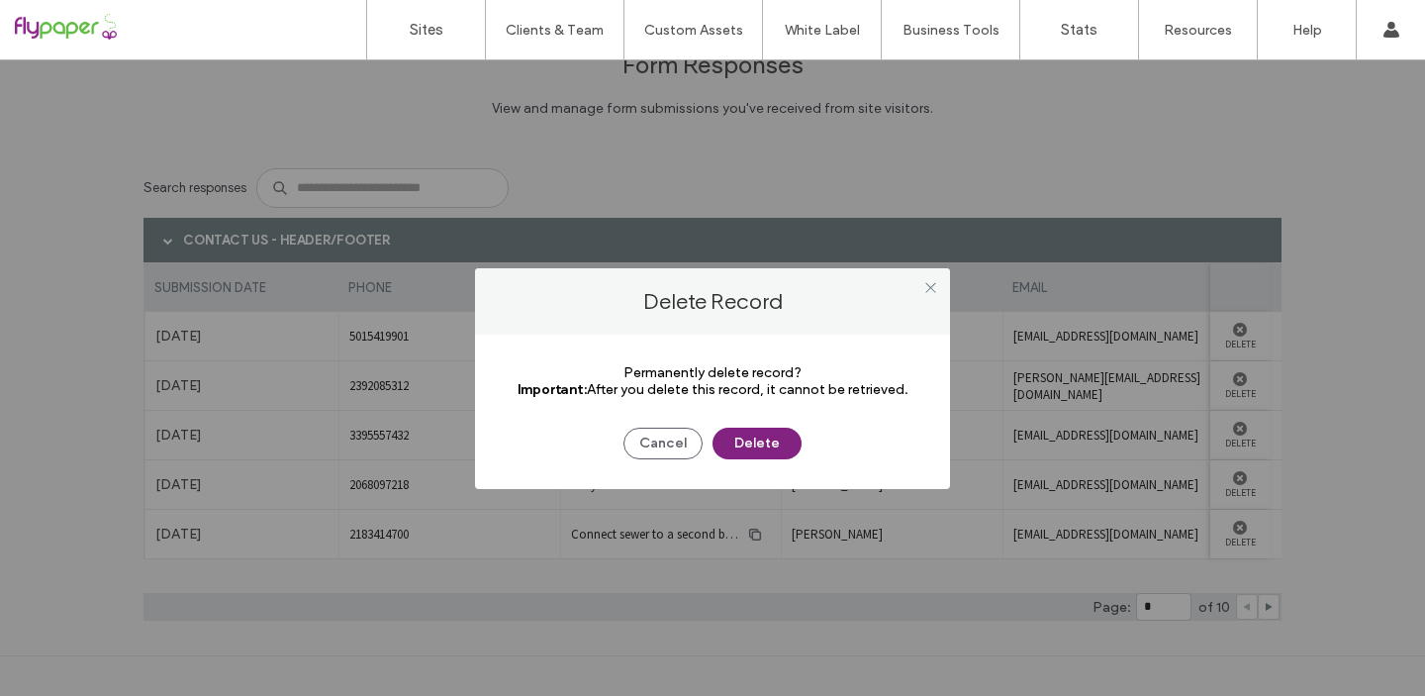
click at [737, 438] on button "Delete" at bounding box center [756, 443] width 89 height 32
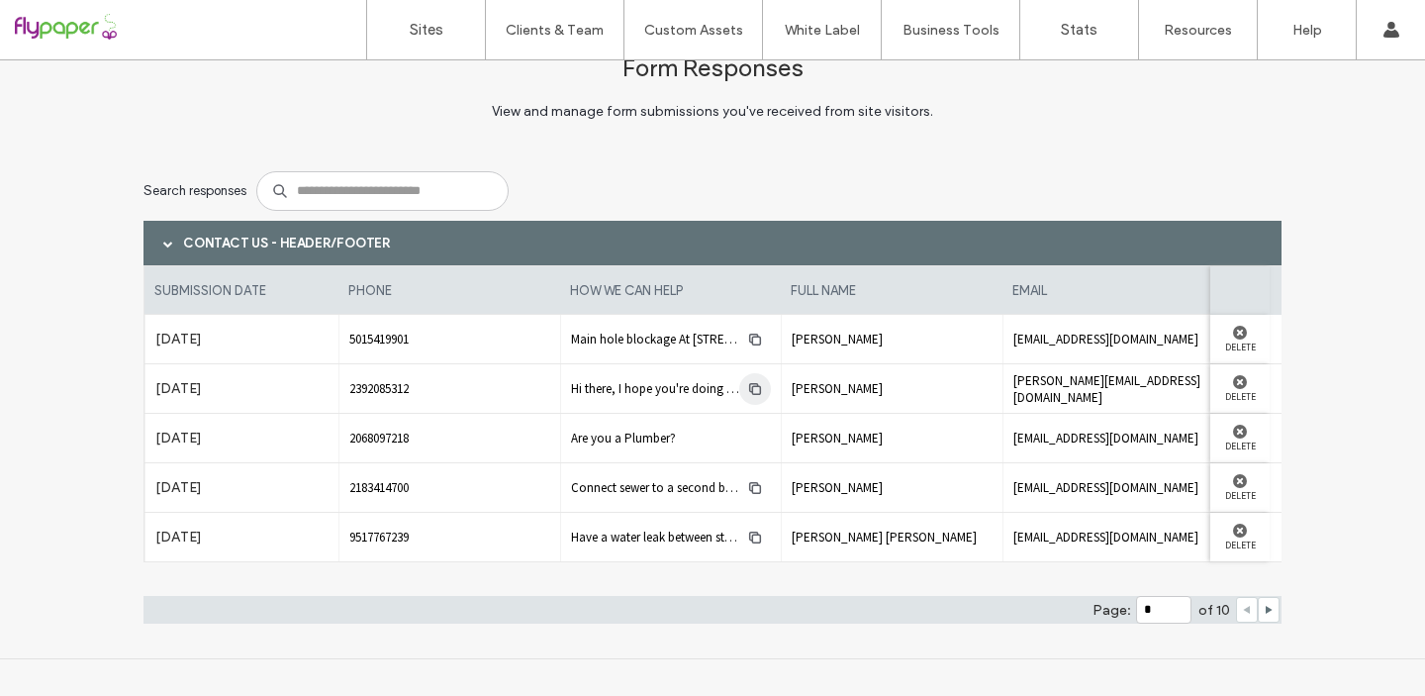
scroll to position [0, 0]
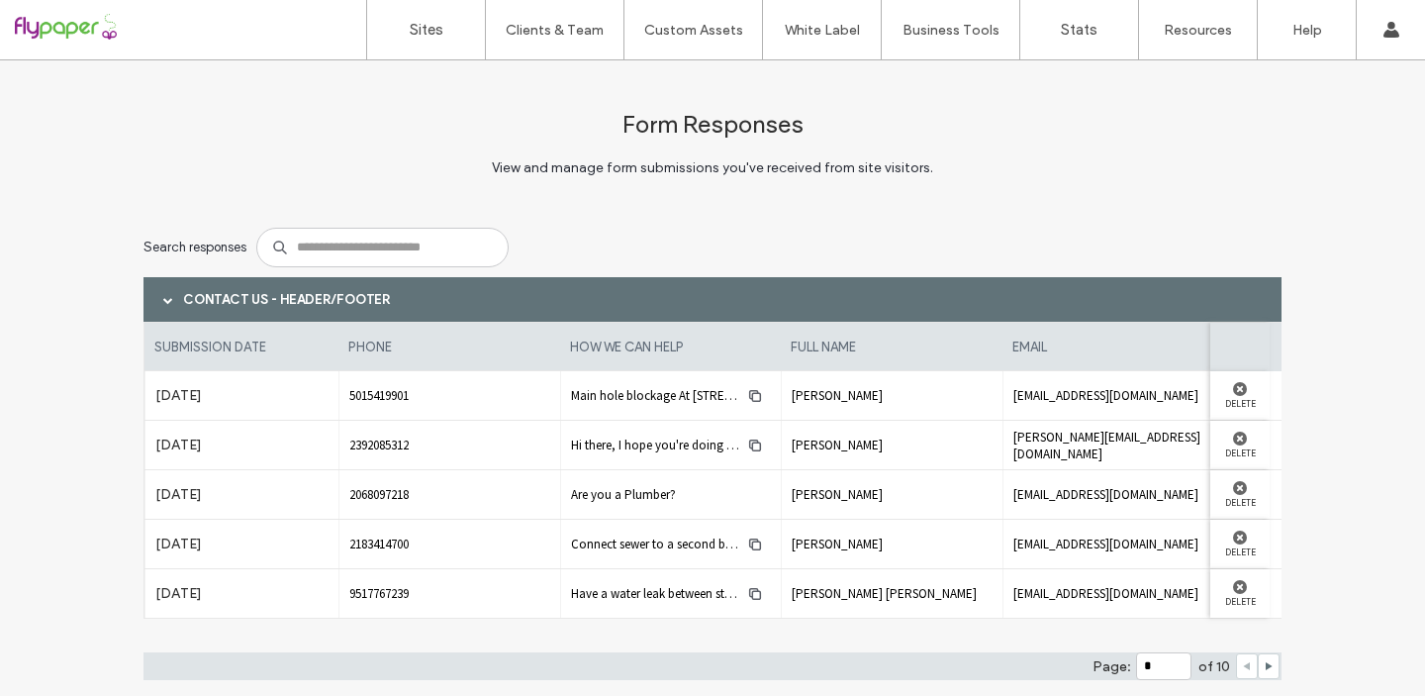
click at [72, 26] on div at bounding box center [127, 30] width 225 height 32
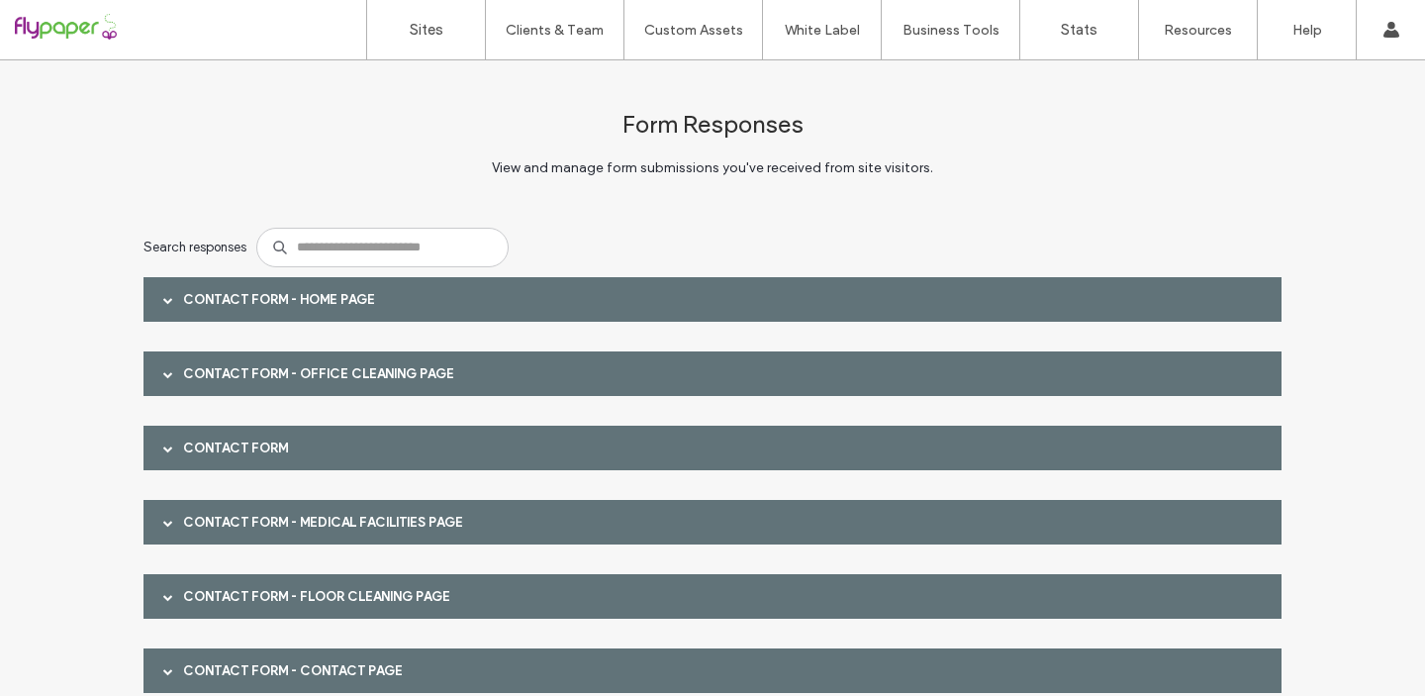
click at [163, 302] on span at bounding box center [168, 300] width 10 height 10
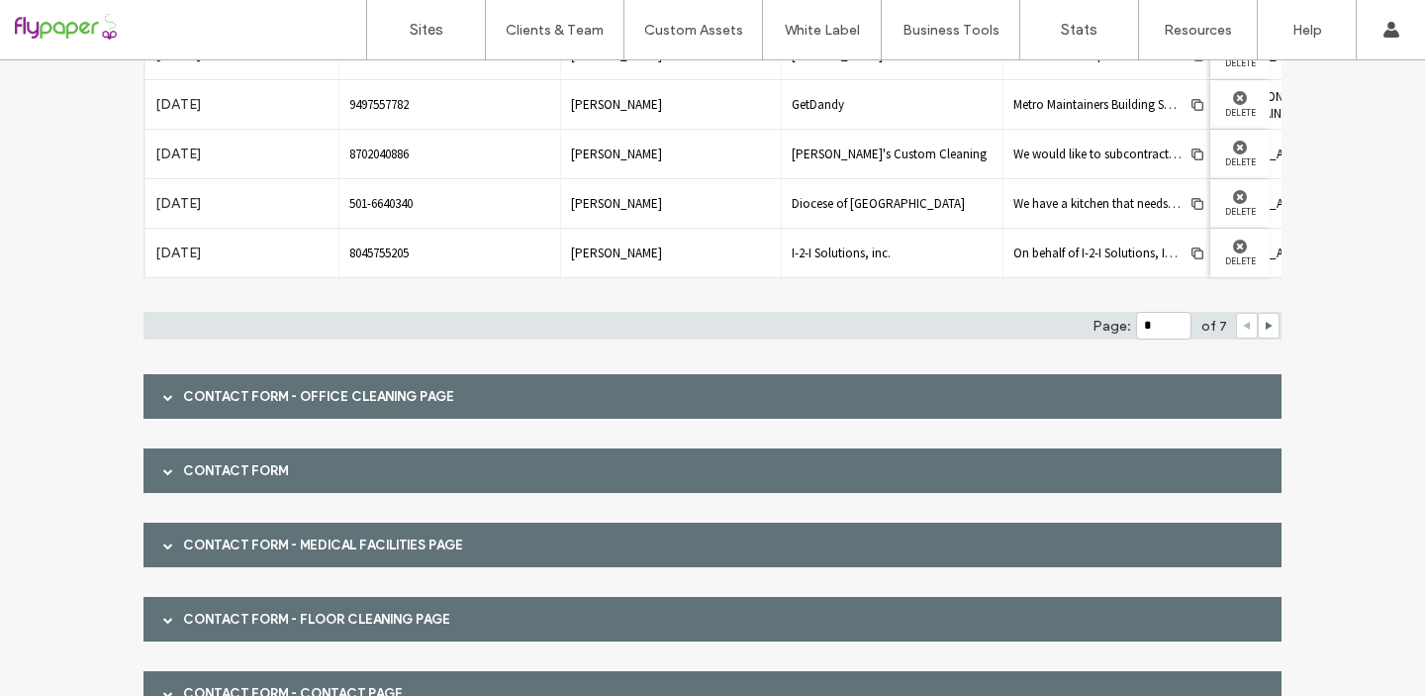
scroll to position [359, 0]
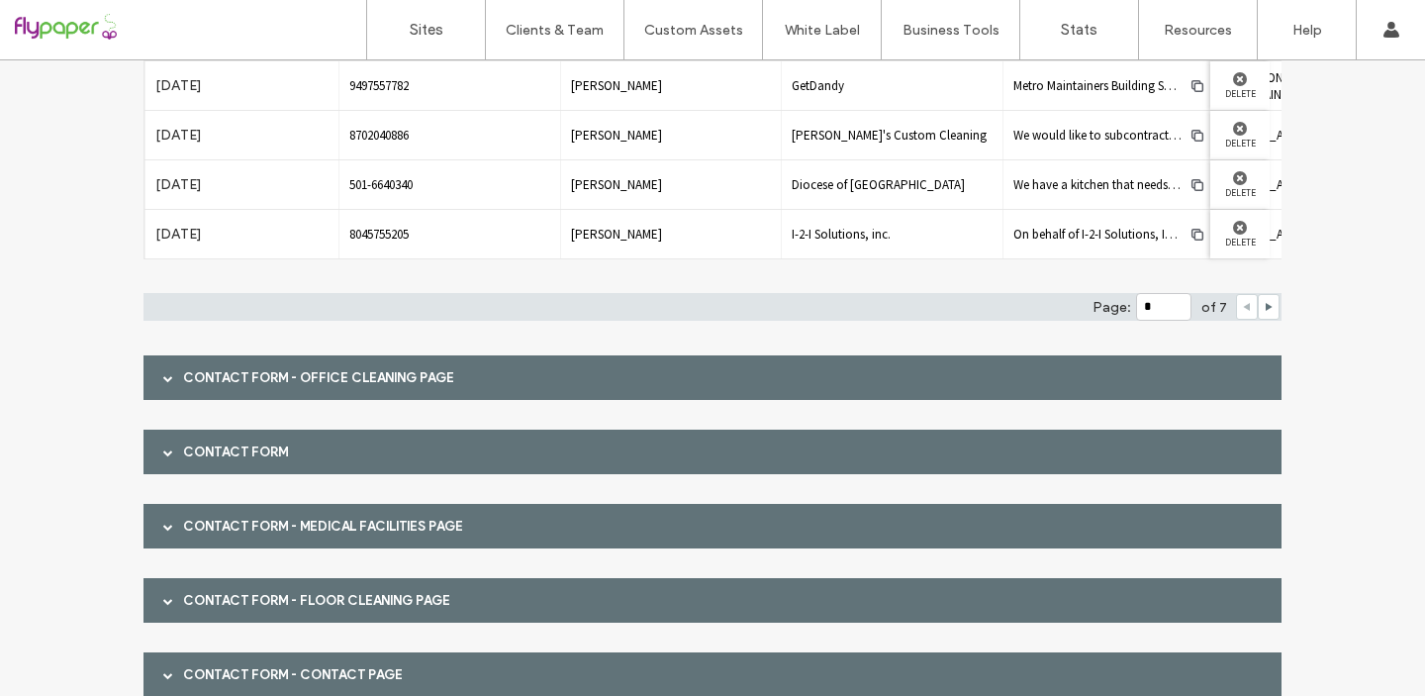
click at [163, 369] on span at bounding box center [168, 377] width 10 height 35
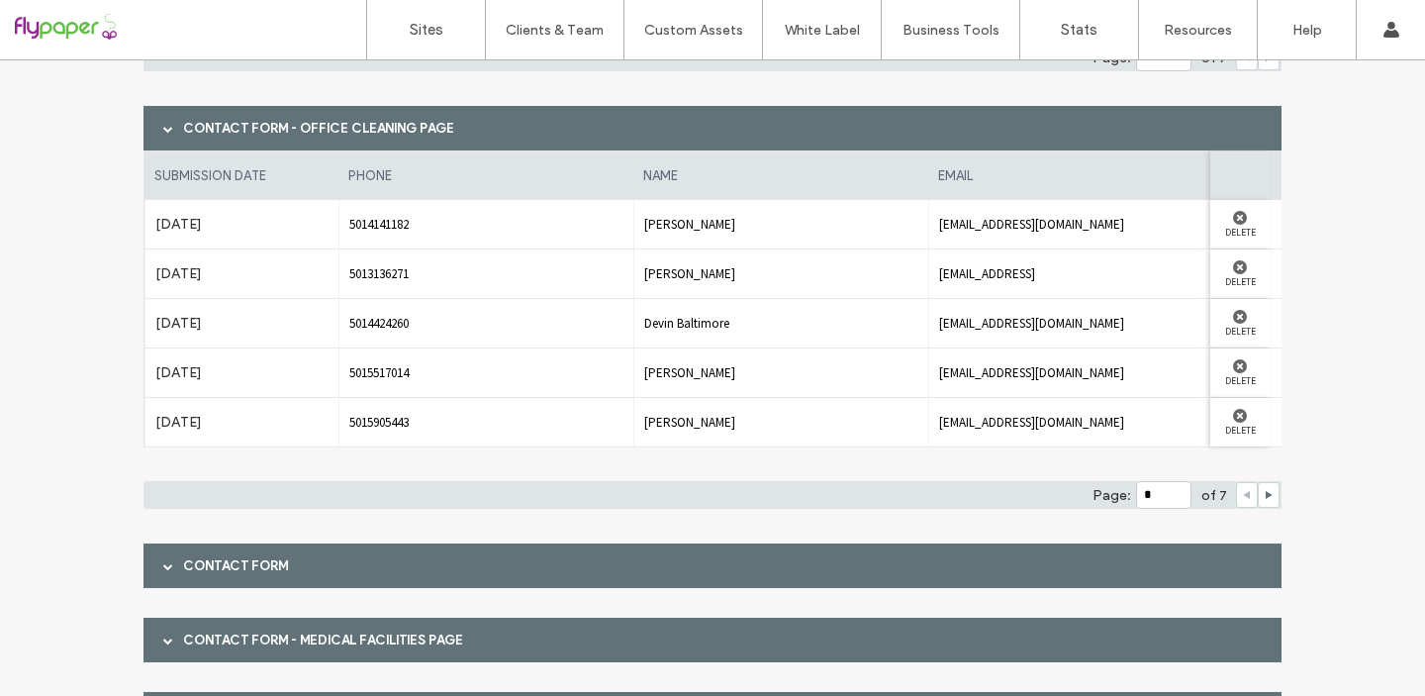
scroll to position [693, 0]
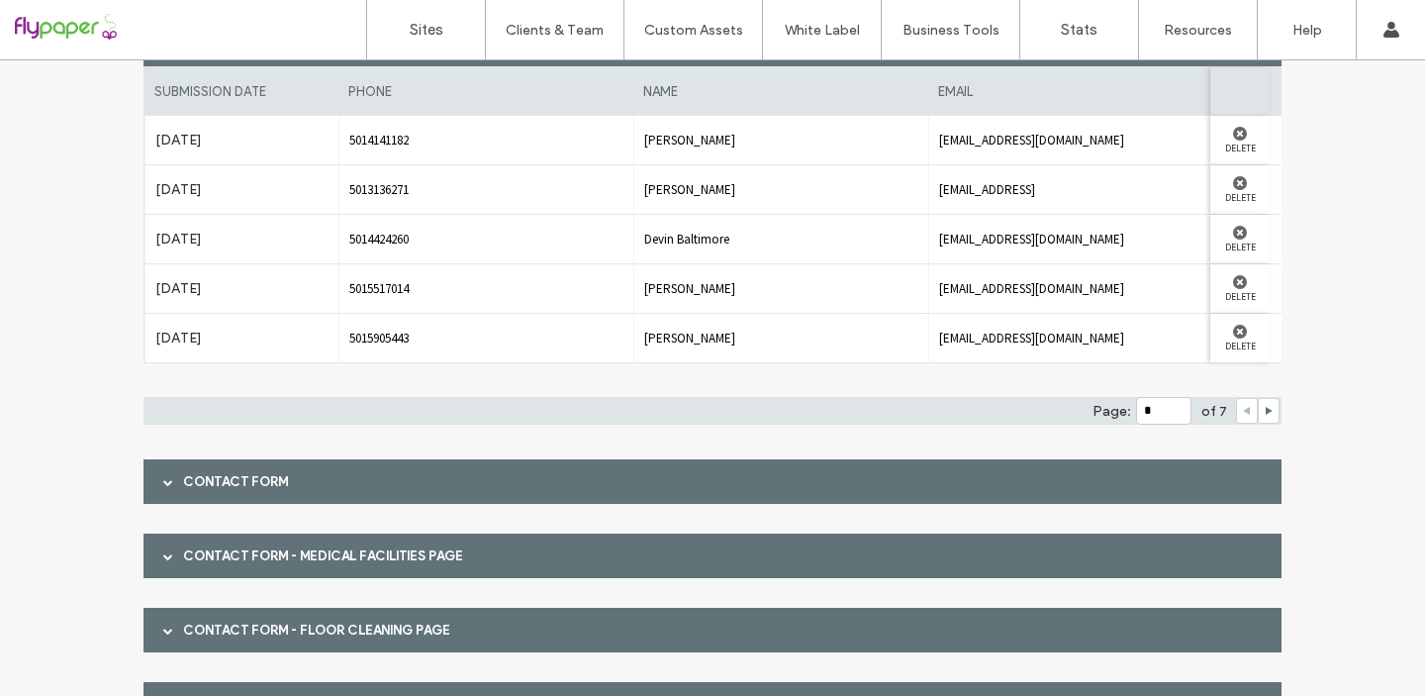
click at [154, 477] on div at bounding box center [168, 481] width 30 height 35
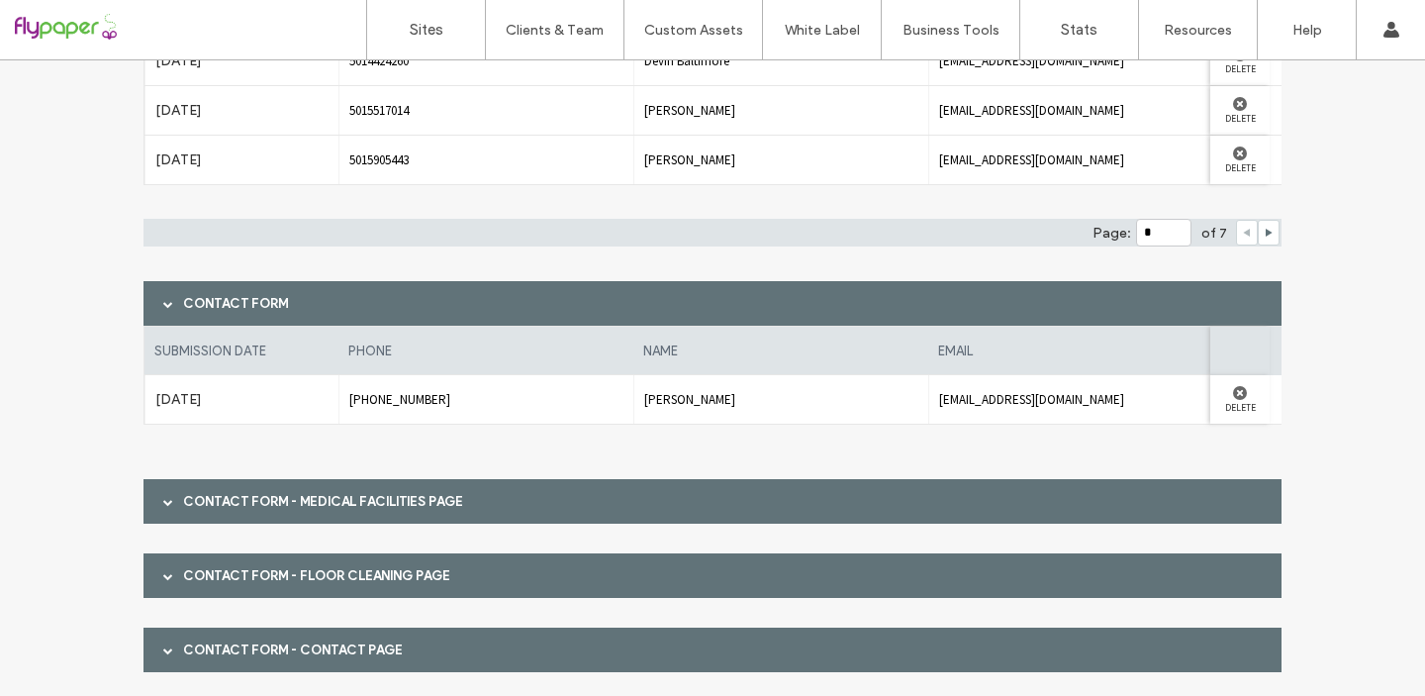
scroll to position [878, 0]
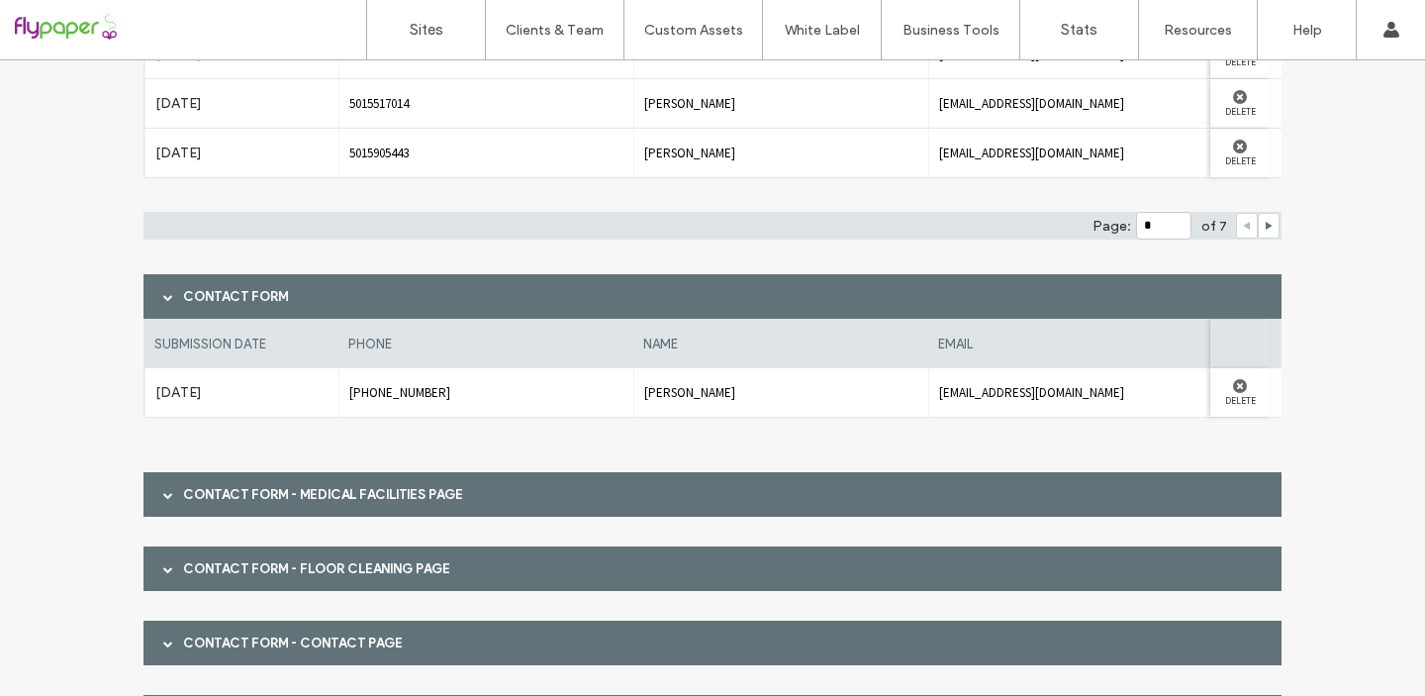
click at [163, 502] on span at bounding box center [168, 494] width 10 height 35
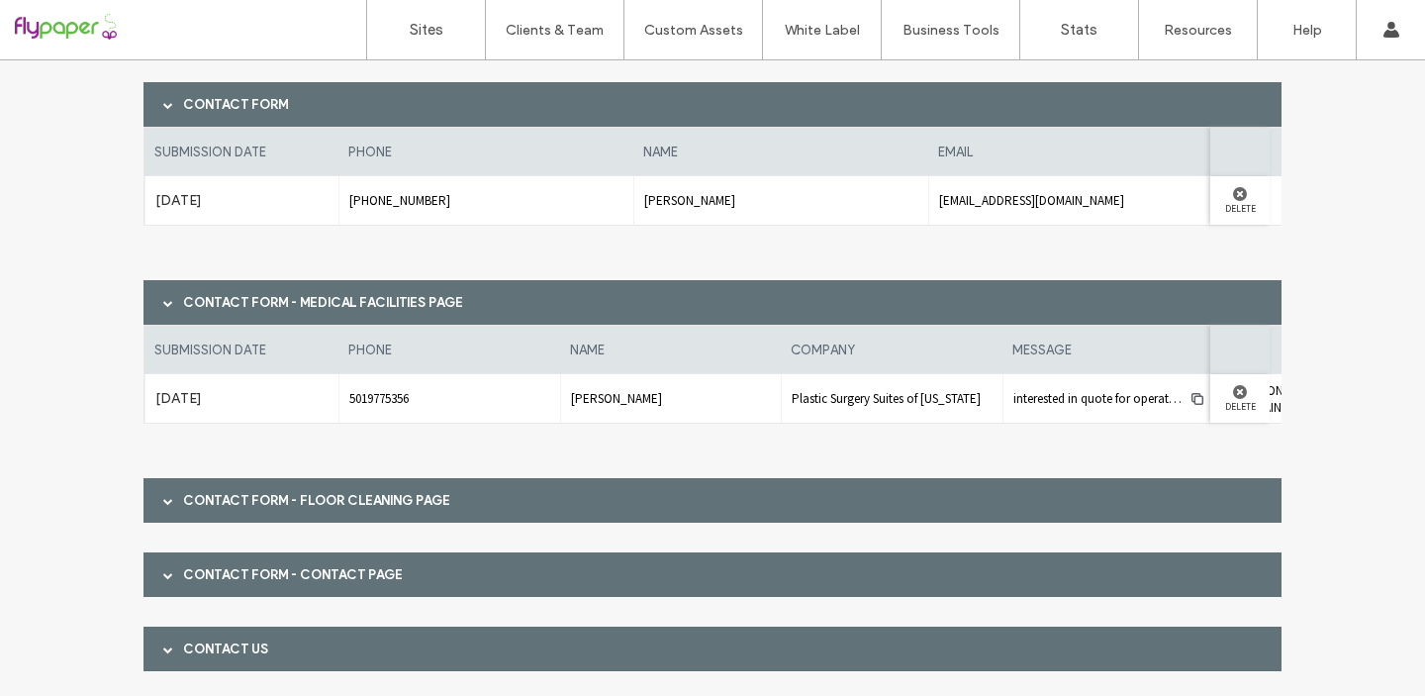
scroll to position [1070, 0]
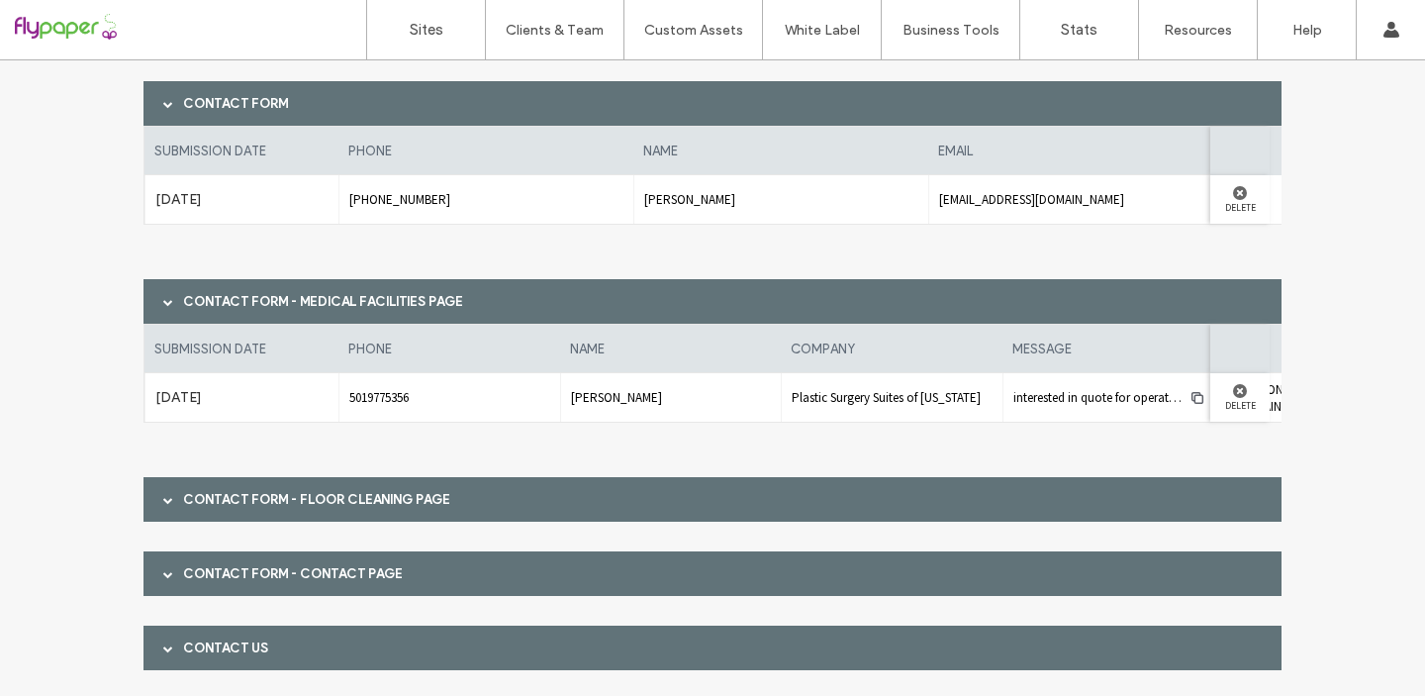
click at [163, 504] on span at bounding box center [168, 499] width 10 height 35
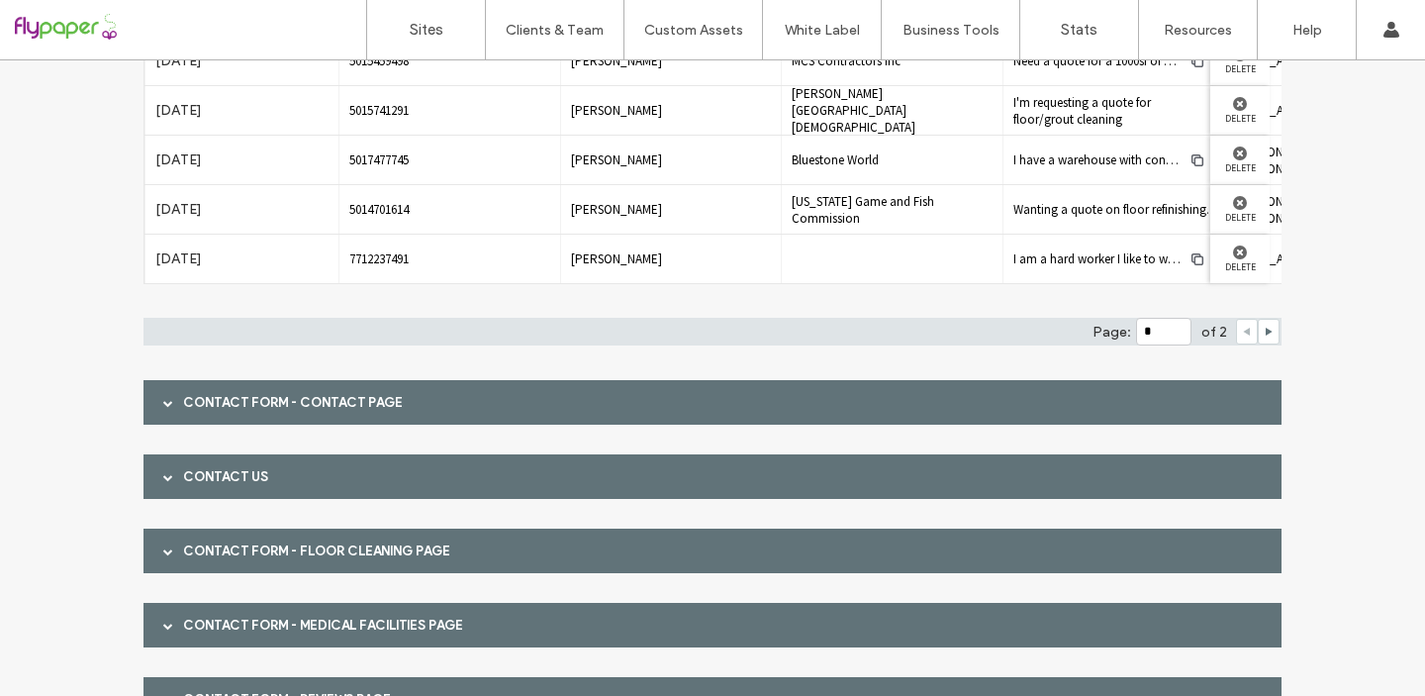
scroll to position [1643, 0]
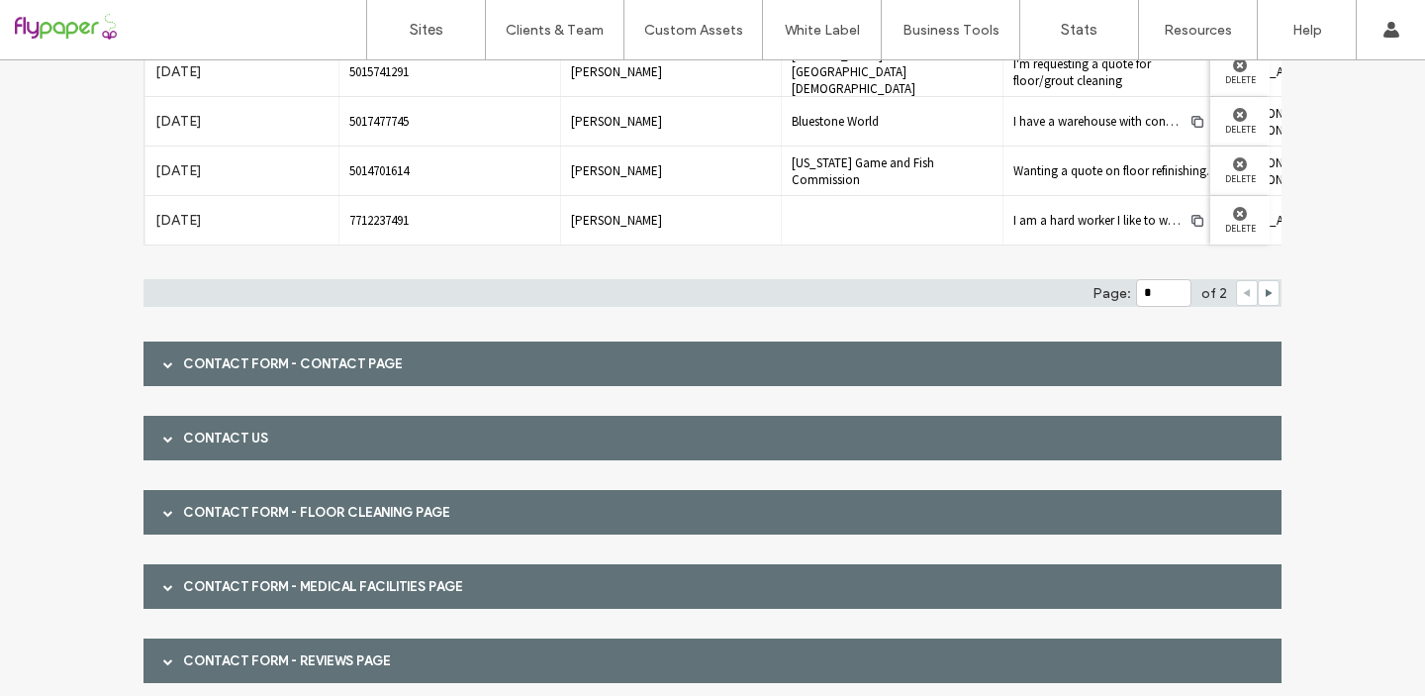
click at [163, 362] on span at bounding box center [168, 364] width 10 height 10
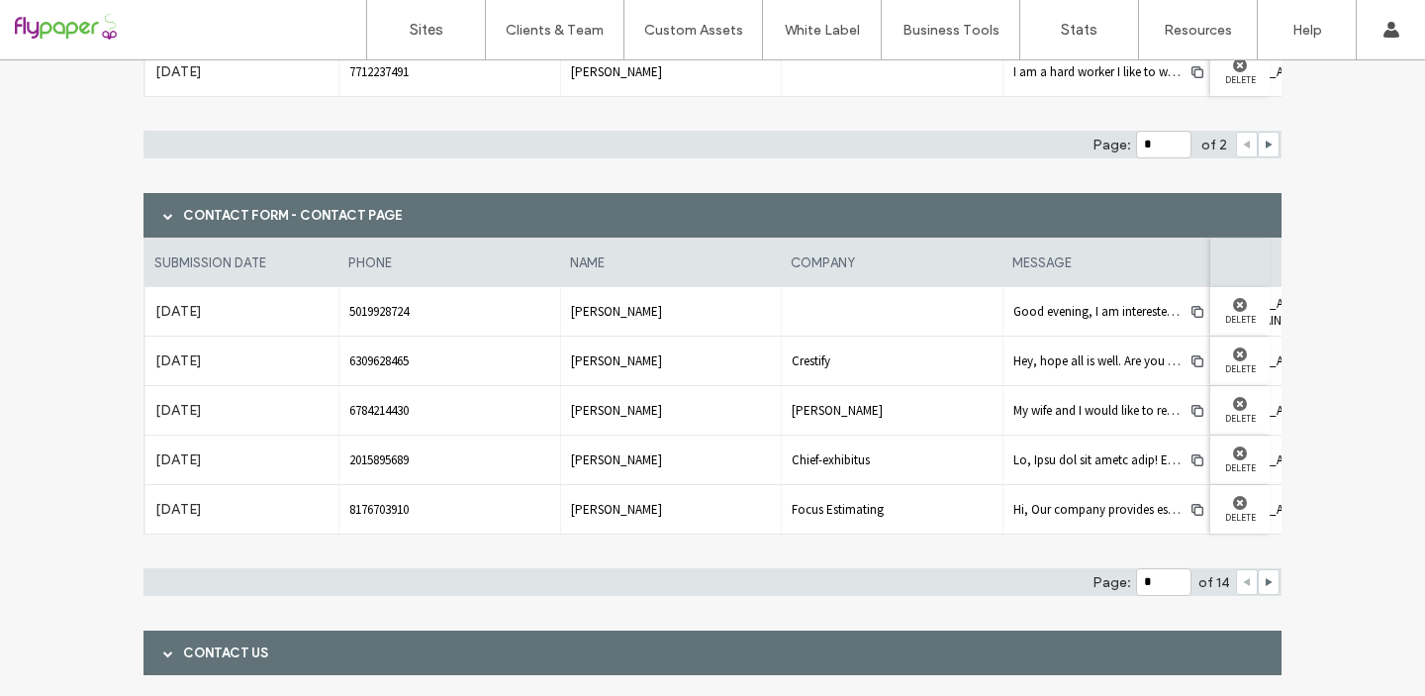
scroll to position [1802, 0]
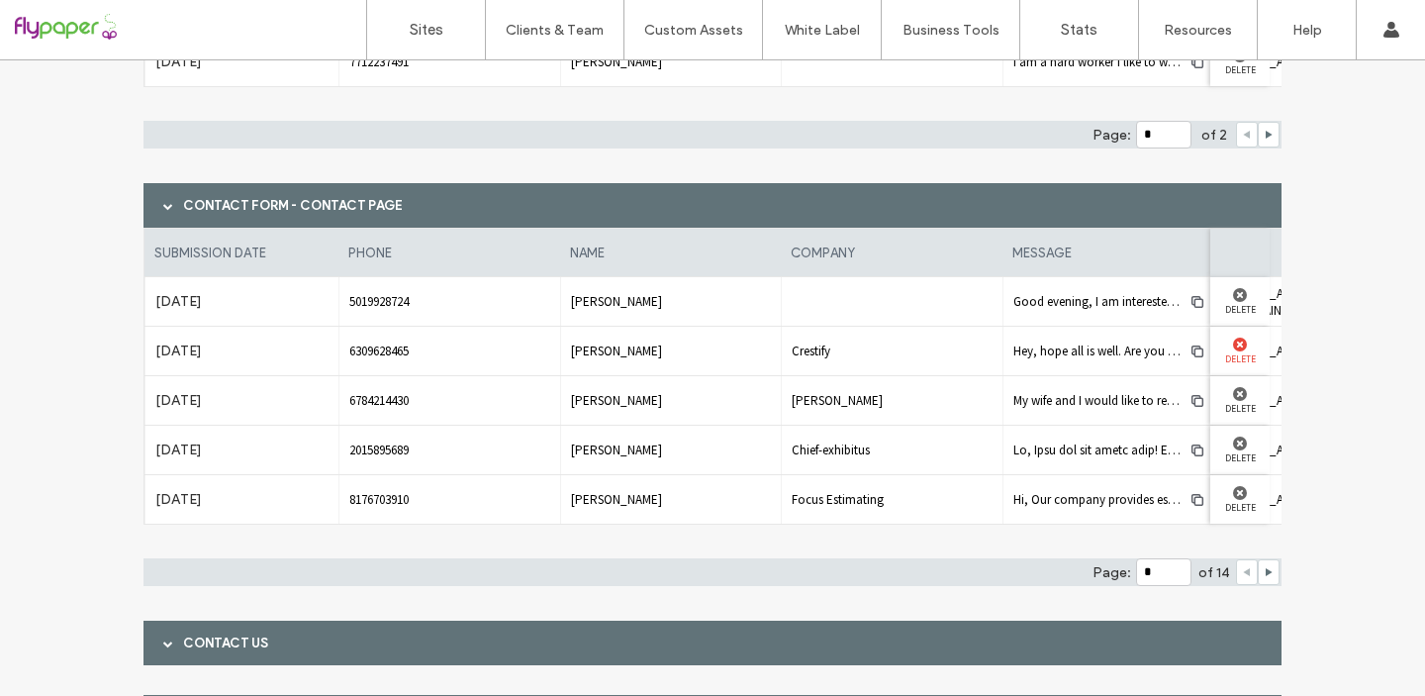
click at [1234, 342] on use at bounding box center [1240, 344] width 14 height 14
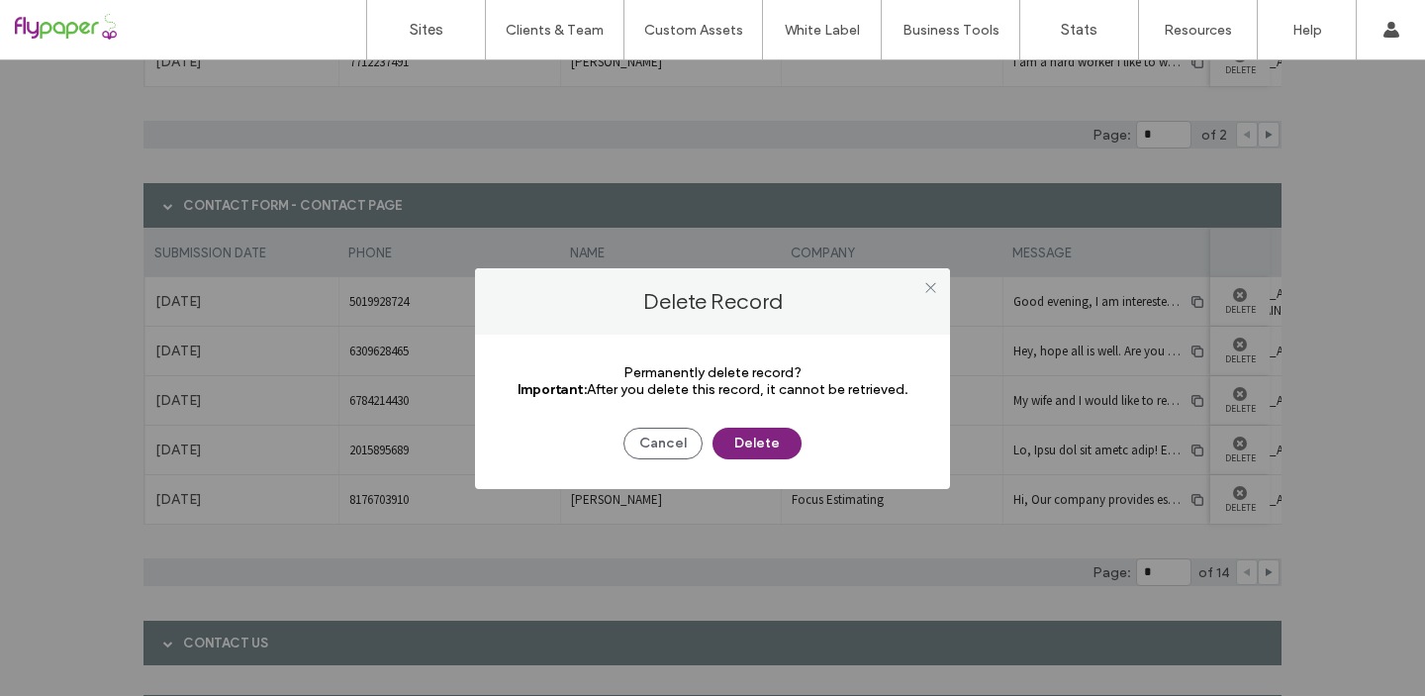
click at [750, 444] on button "Delete" at bounding box center [756, 443] width 89 height 32
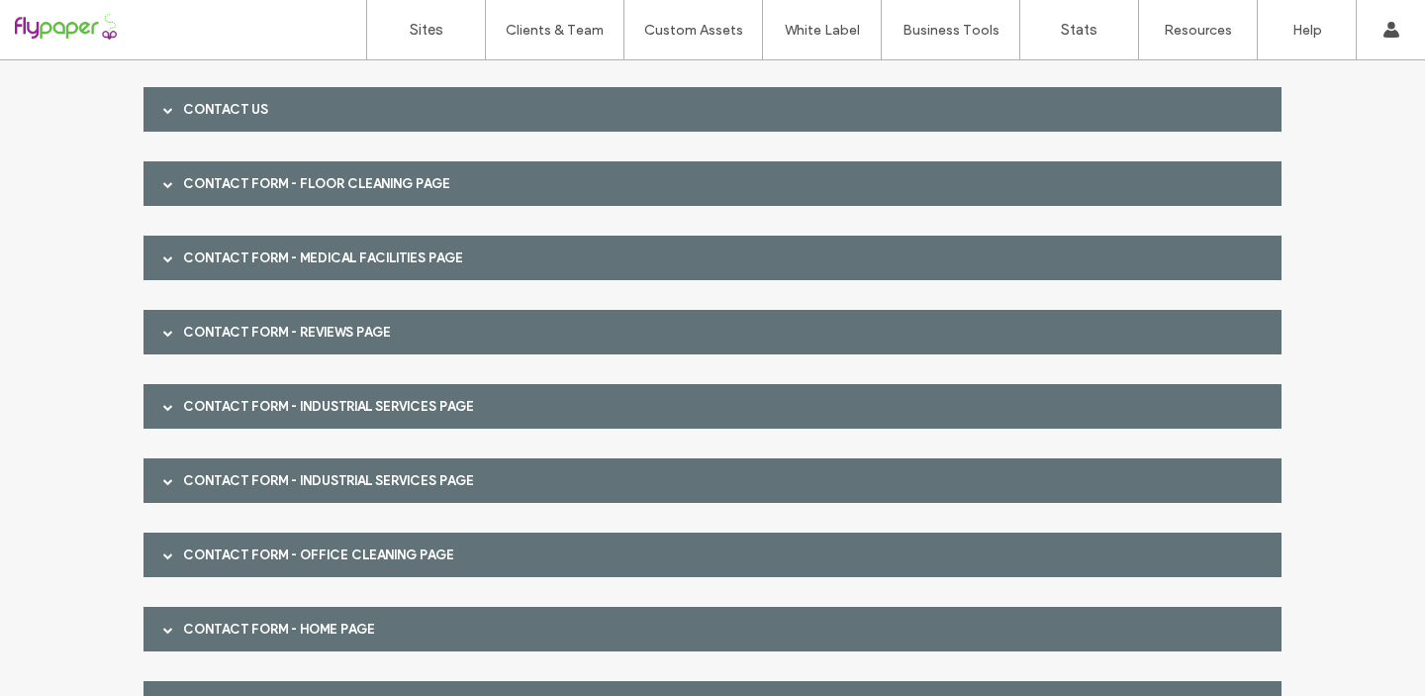
scroll to position [2336, 0]
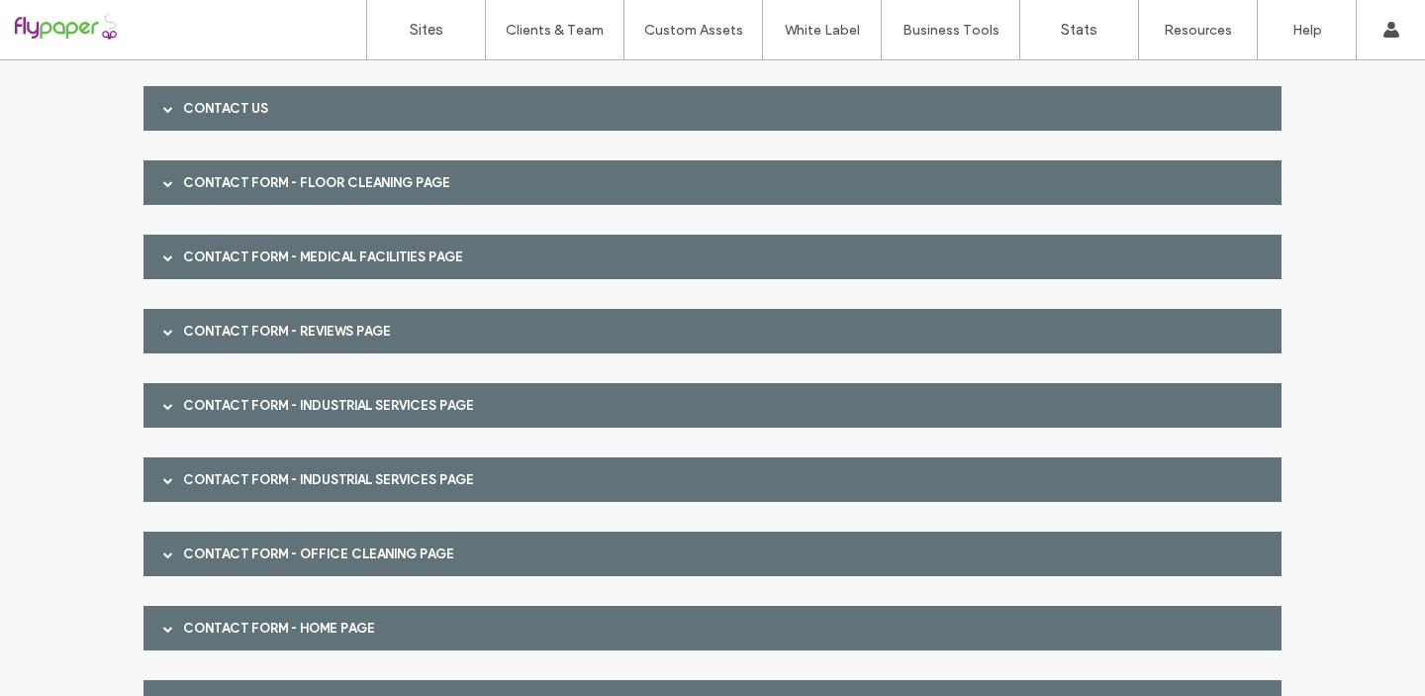
click at [163, 106] on span at bounding box center [168, 109] width 10 height 10
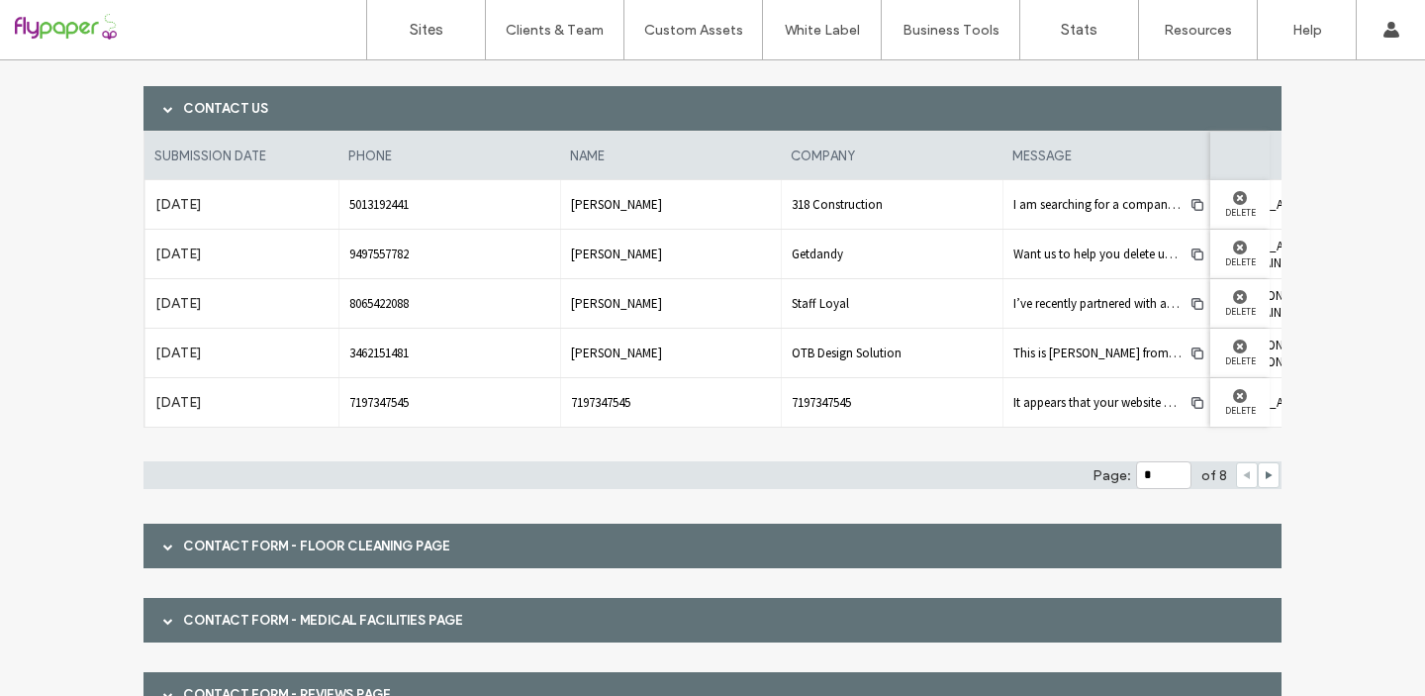
click at [163, 542] on span at bounding box center [168, 546] width 10 height 10
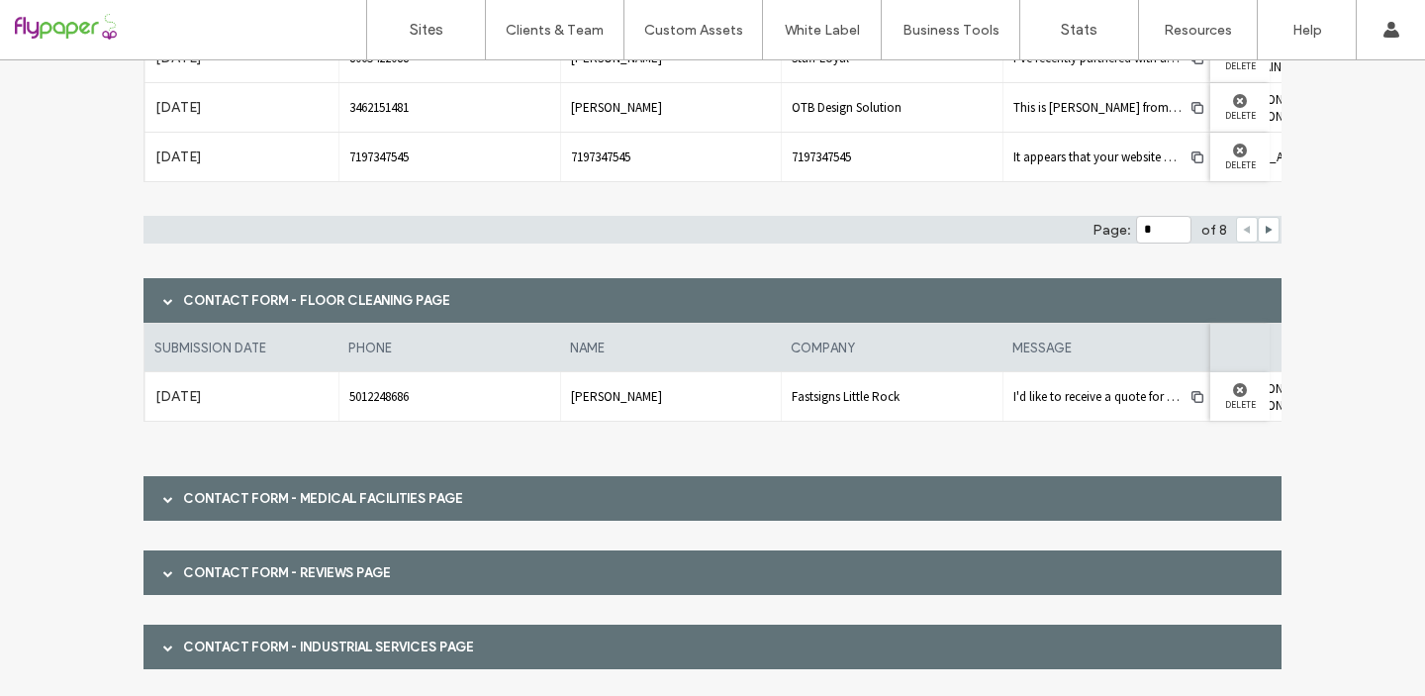
scroll to position [2586, 0]
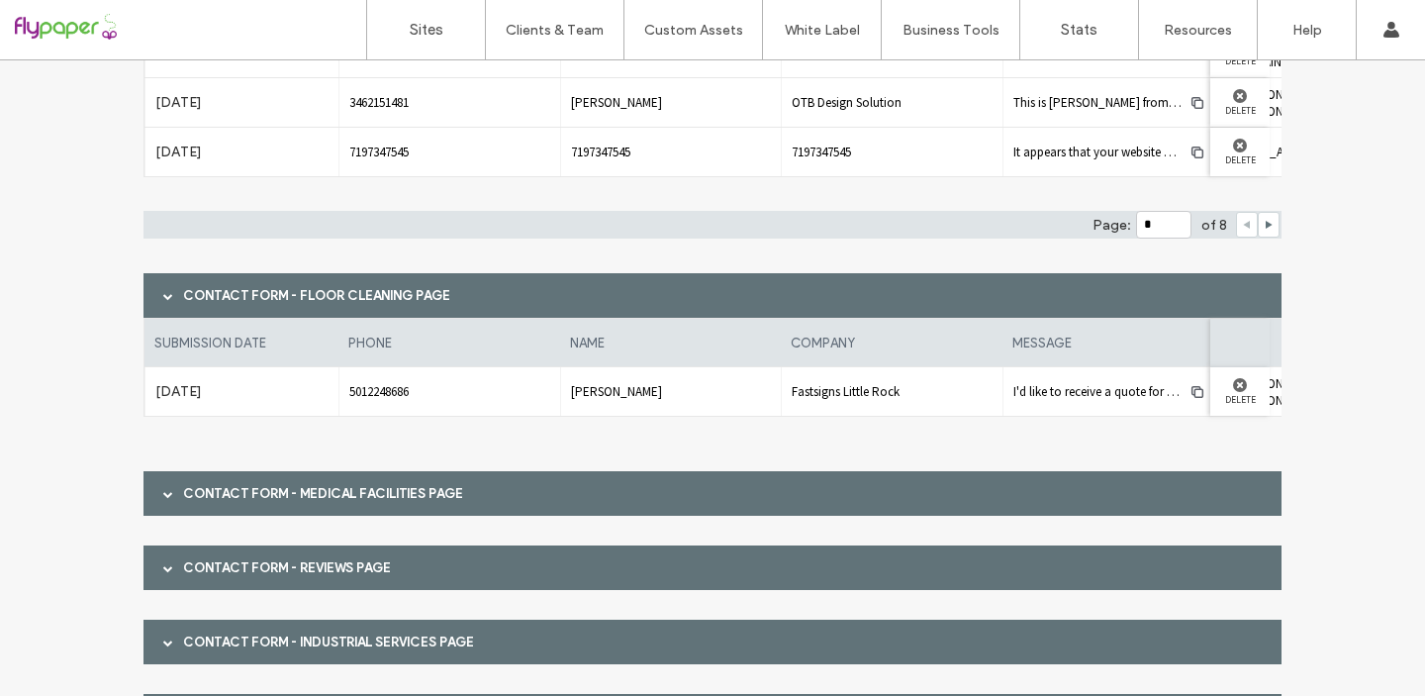
click at [163, 507] on span at bounding box center [168, 493] width 10 height 35
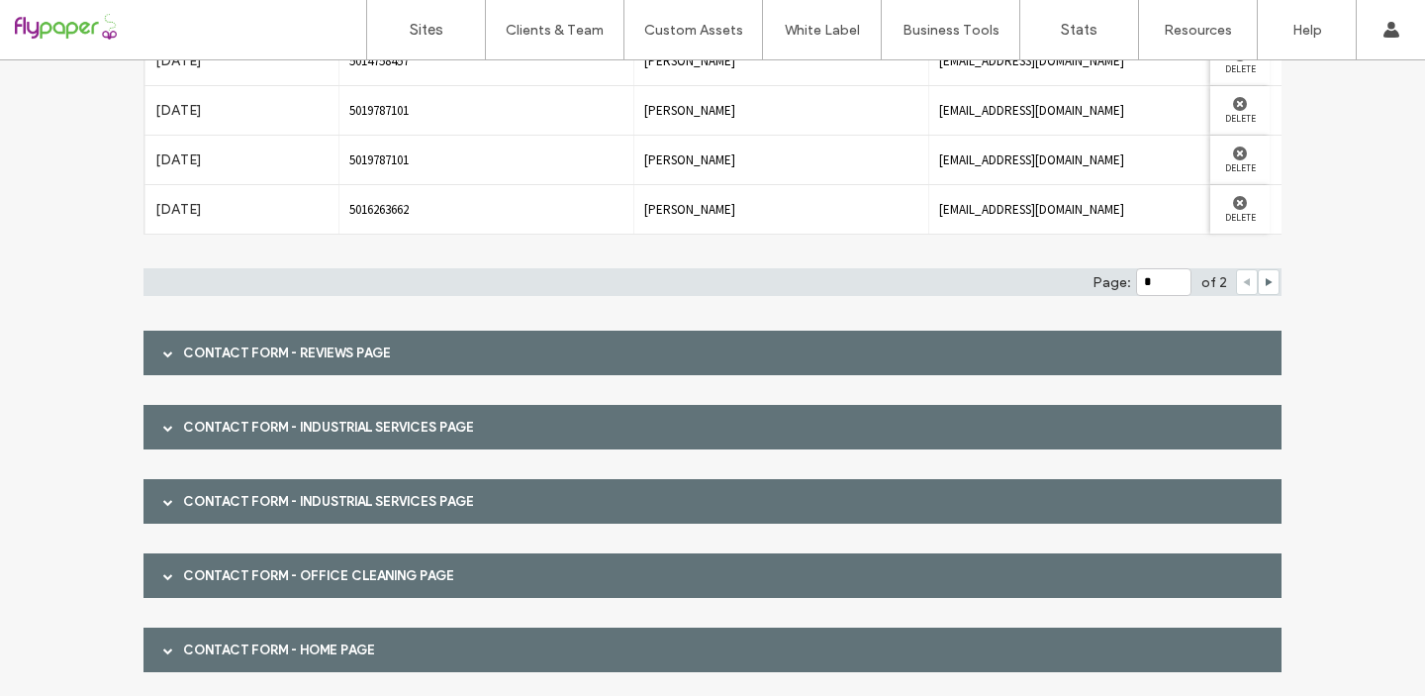
scroll to position [3177, 0]
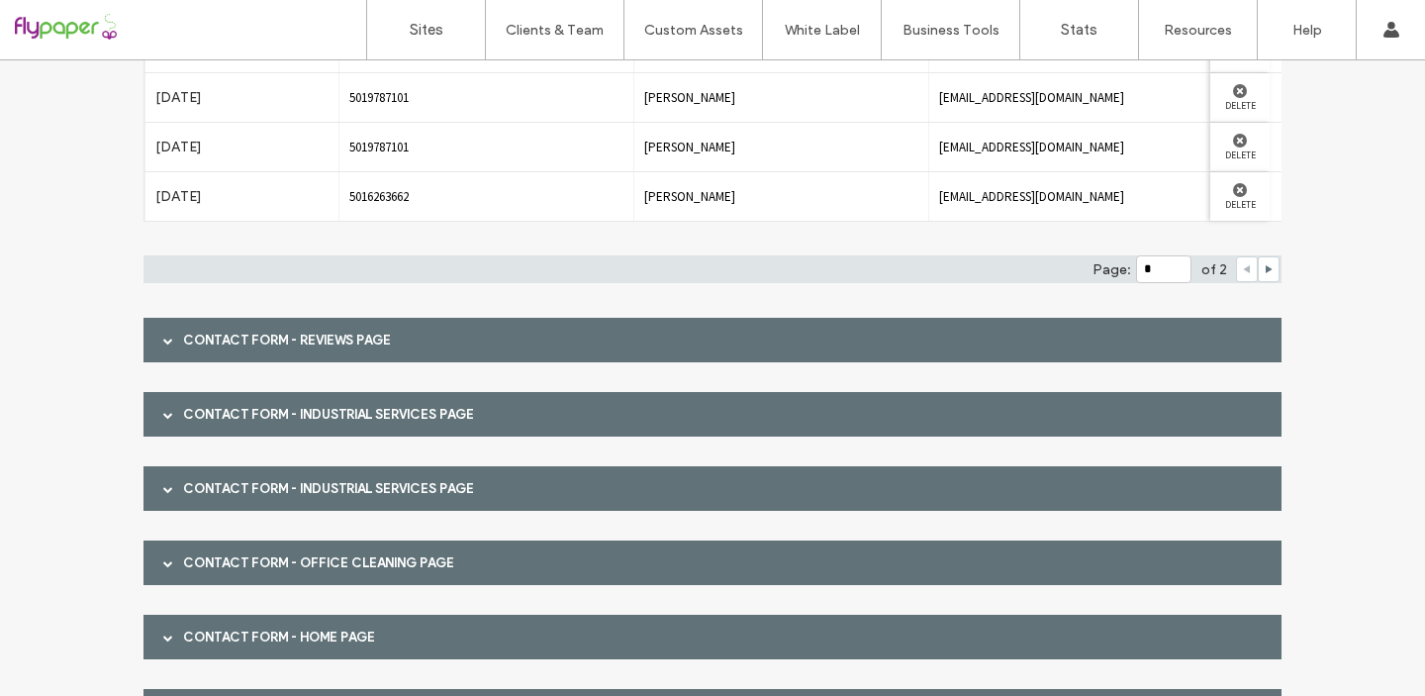
click at [163, 338] on span at bounding box center [168, 340] width 10 height 10
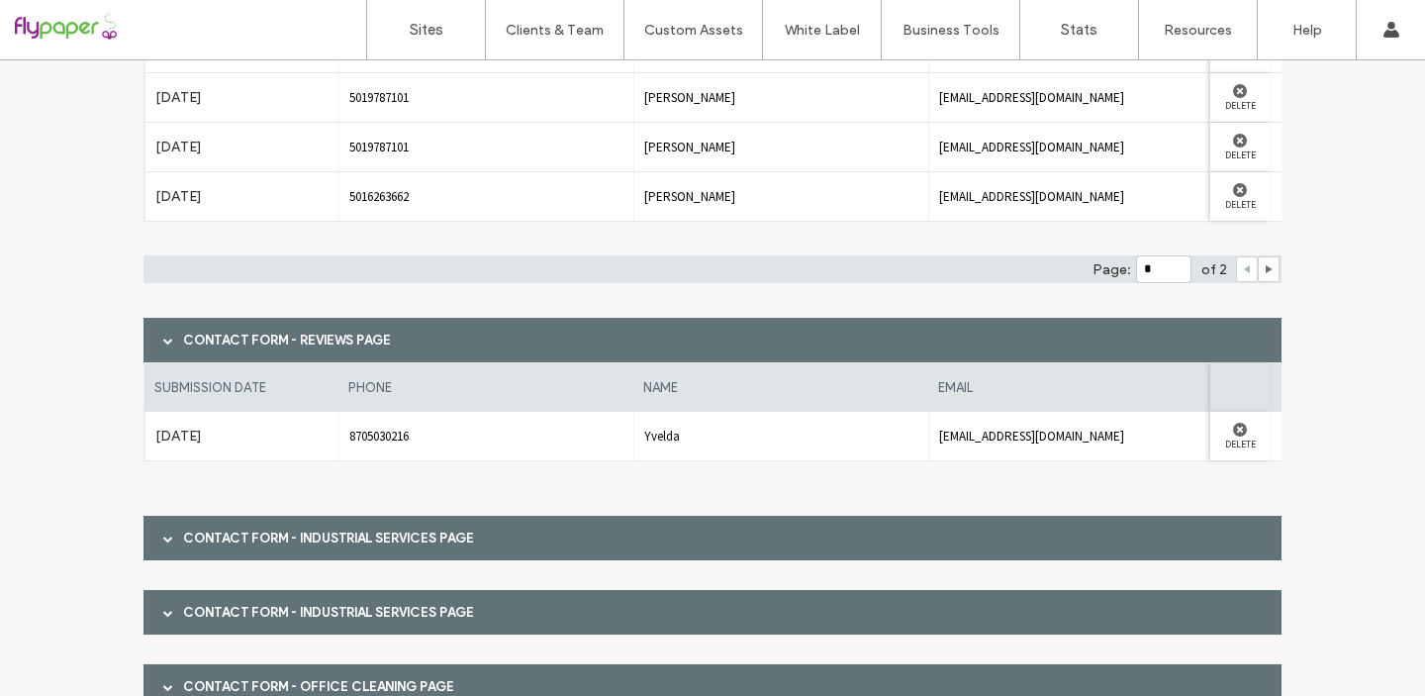
click at [163, 539] on span at bounding box center [168, 538] width 10 height 10
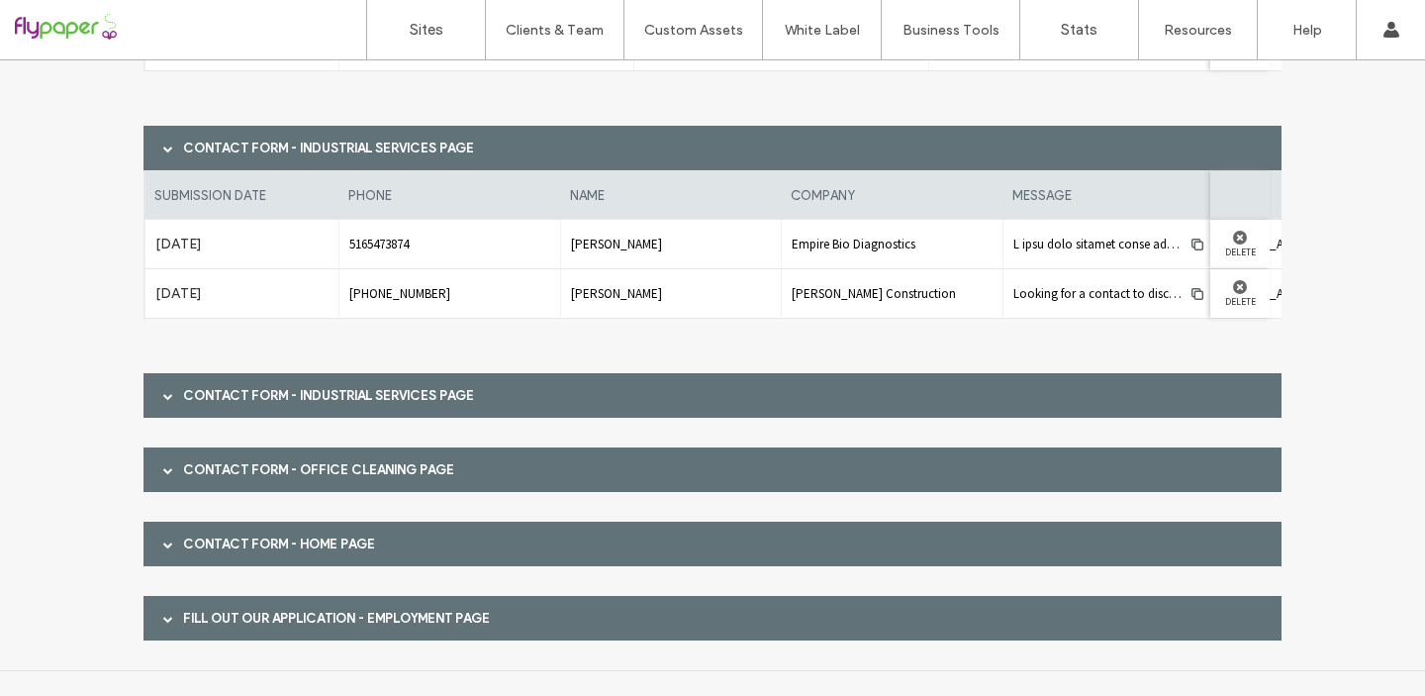
scroll to position [3582, 0]
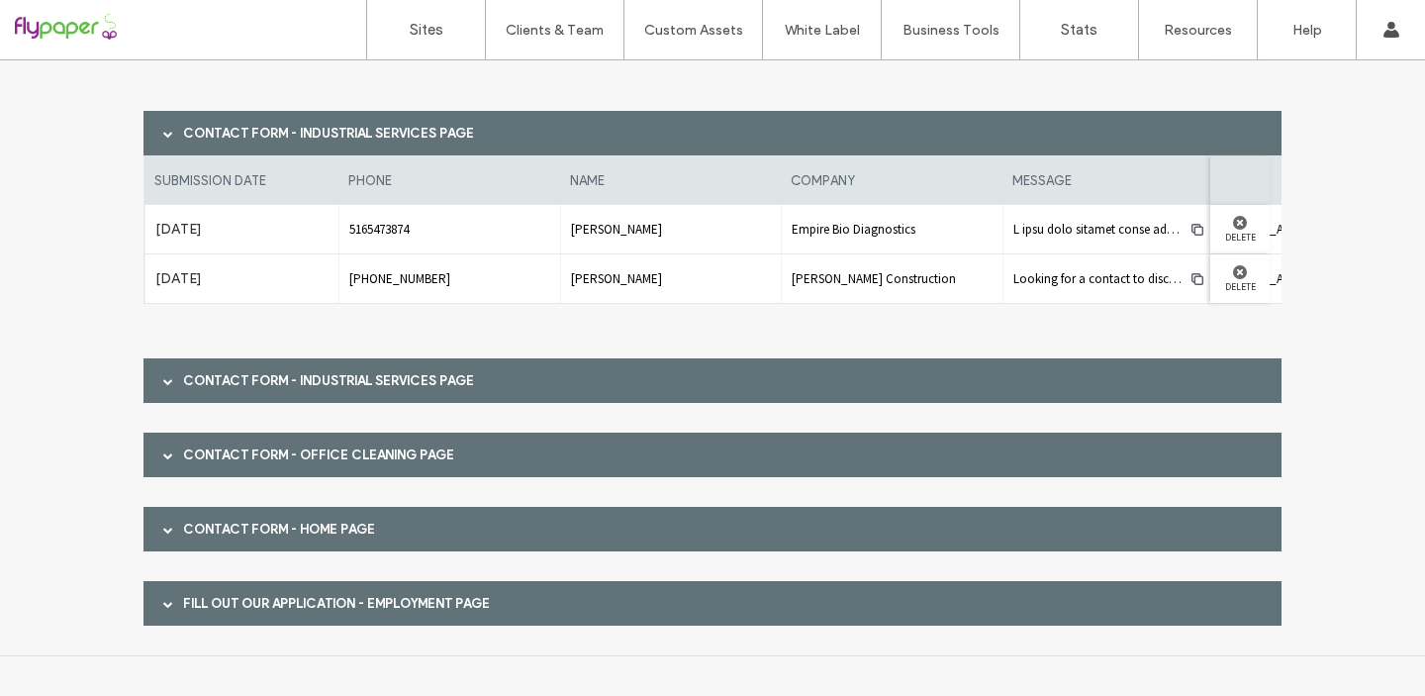
click at [163, 381] on span at bounding box center [168, 381] width 10 height 10
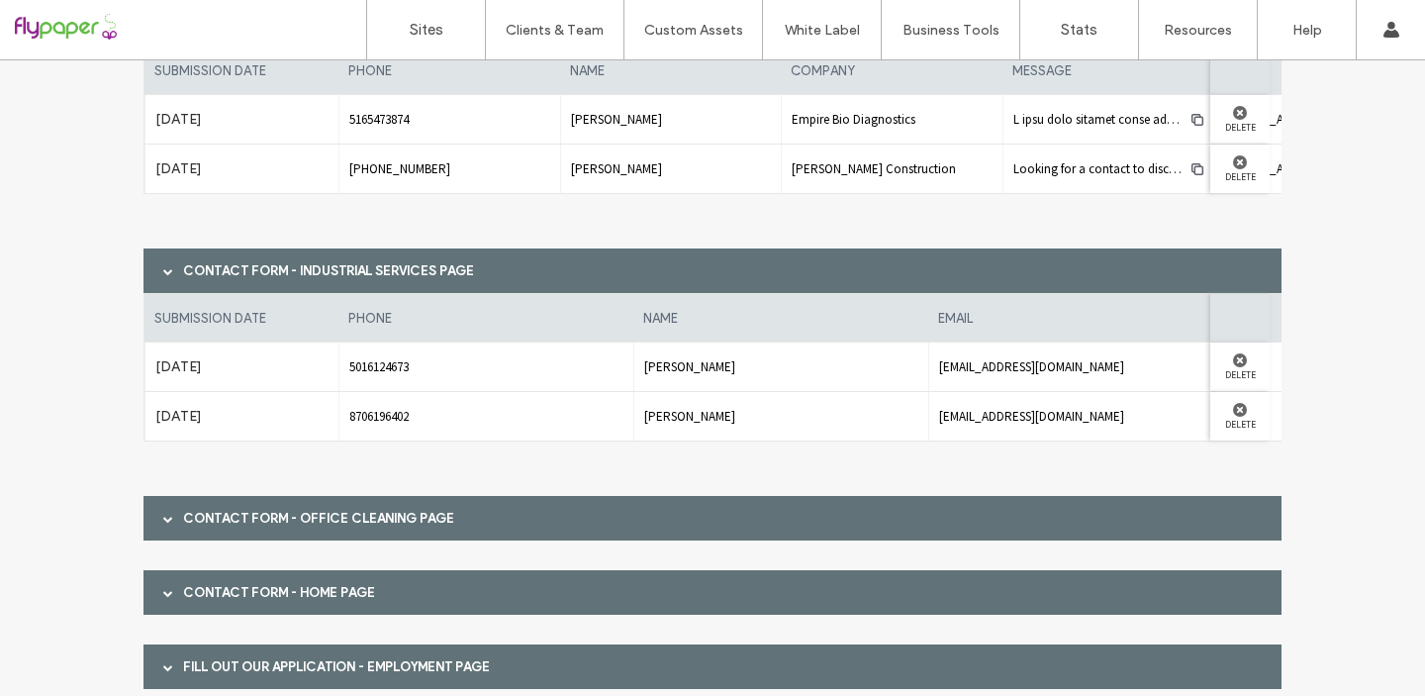
scroll to position [3755, 0]
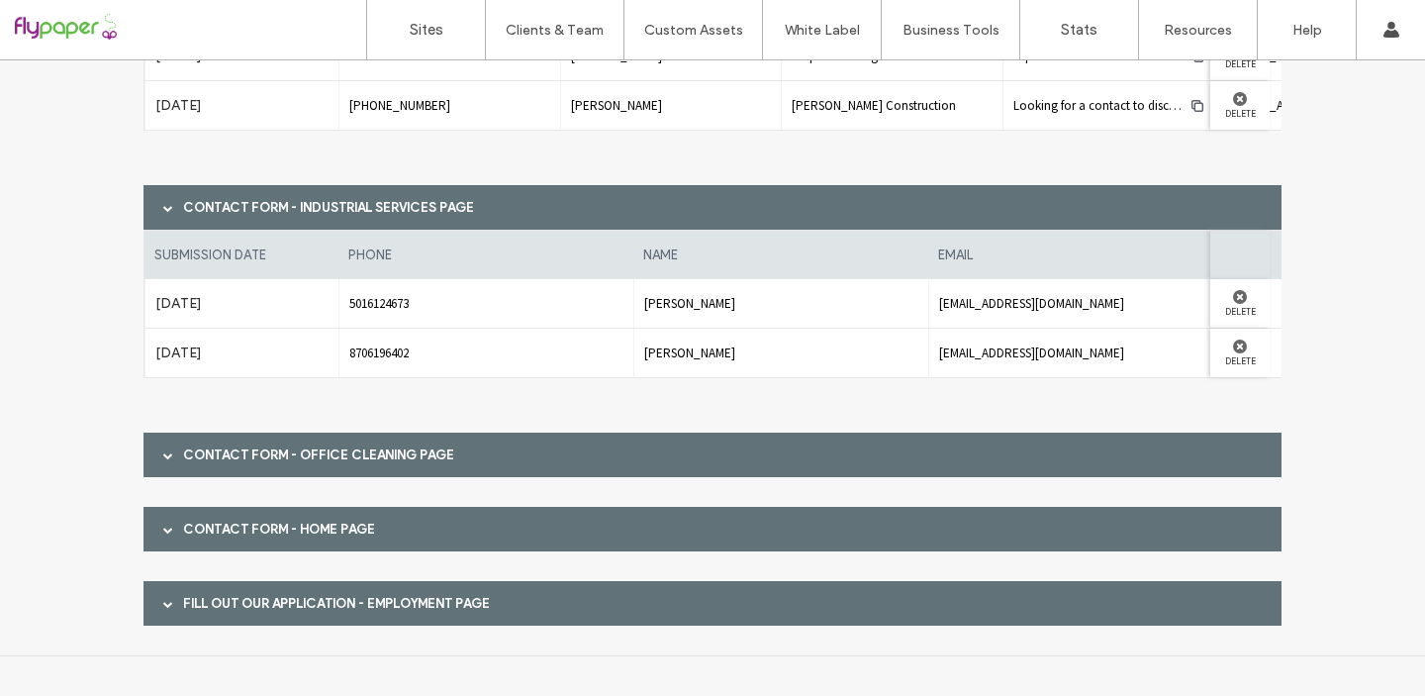
click at [163, 454] on span at bounding box center [168, 455] width 10 height 10
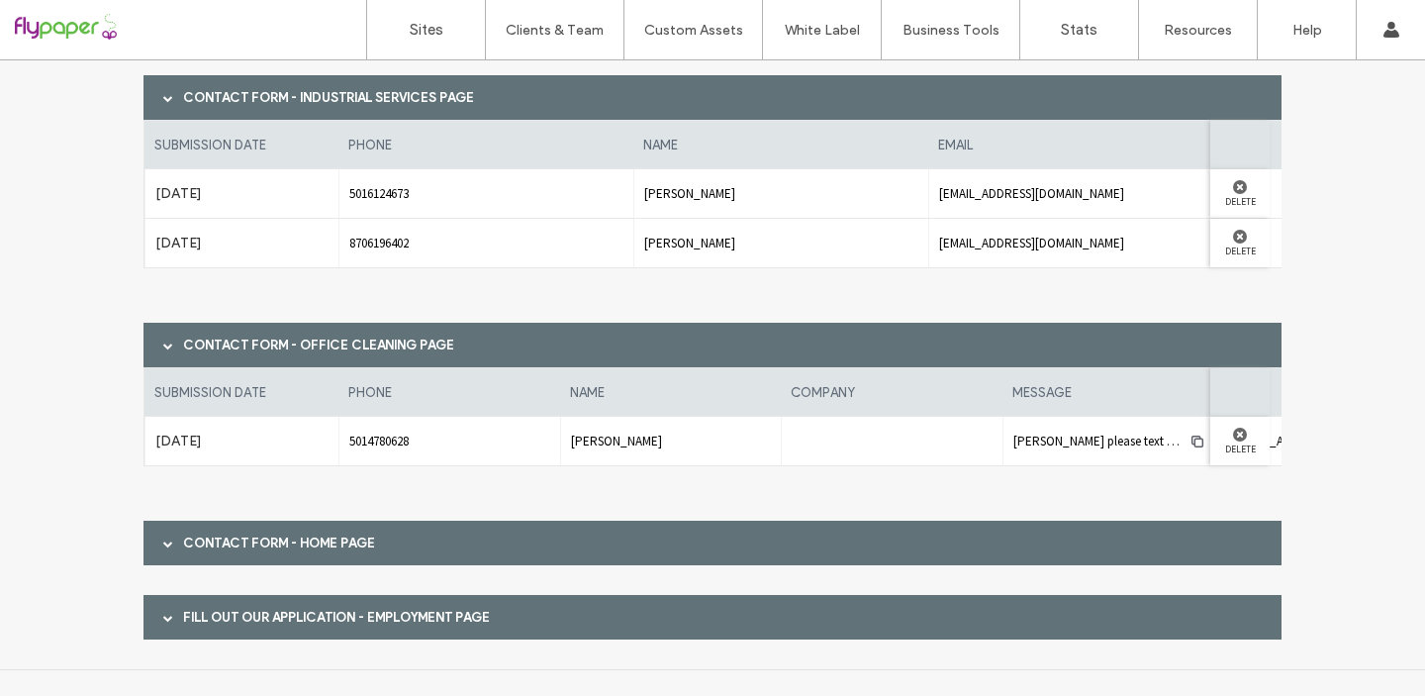
scroll to position [3878, 0]
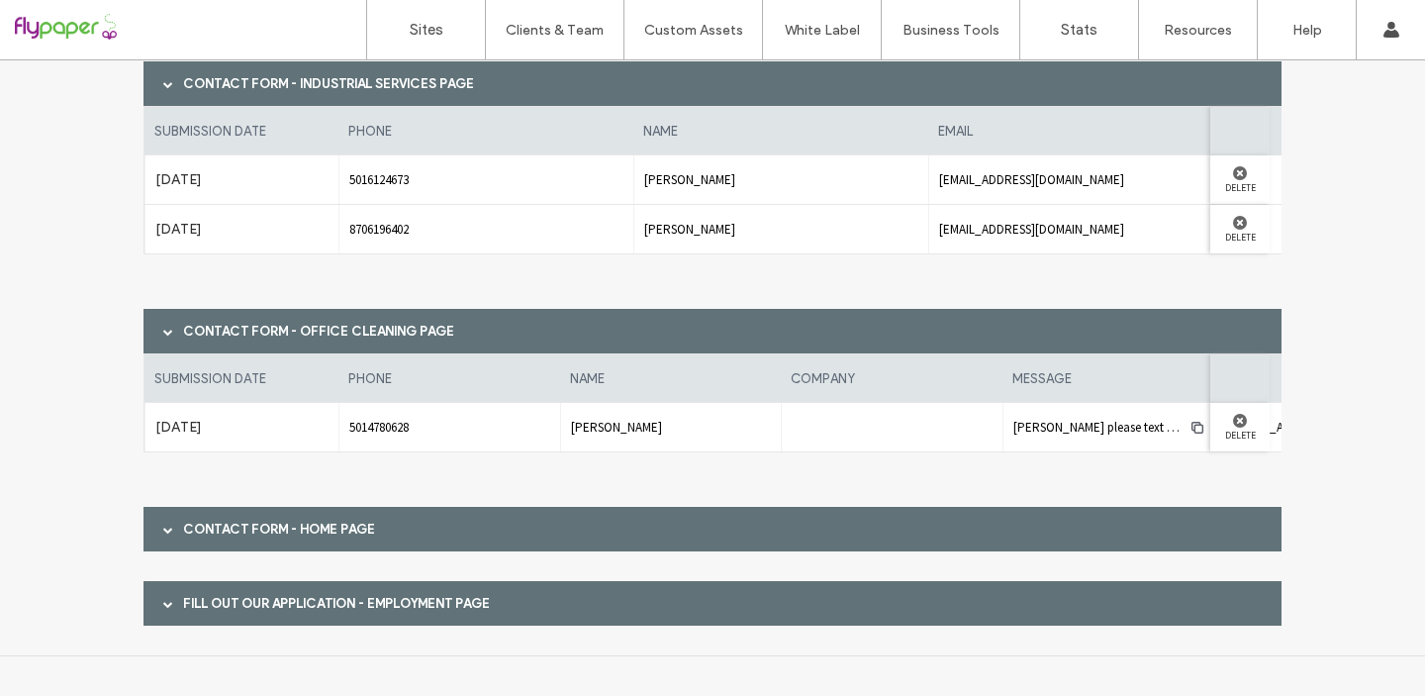
click at [163, 530] on span at bounding box center [168, 529] width 10 height 10
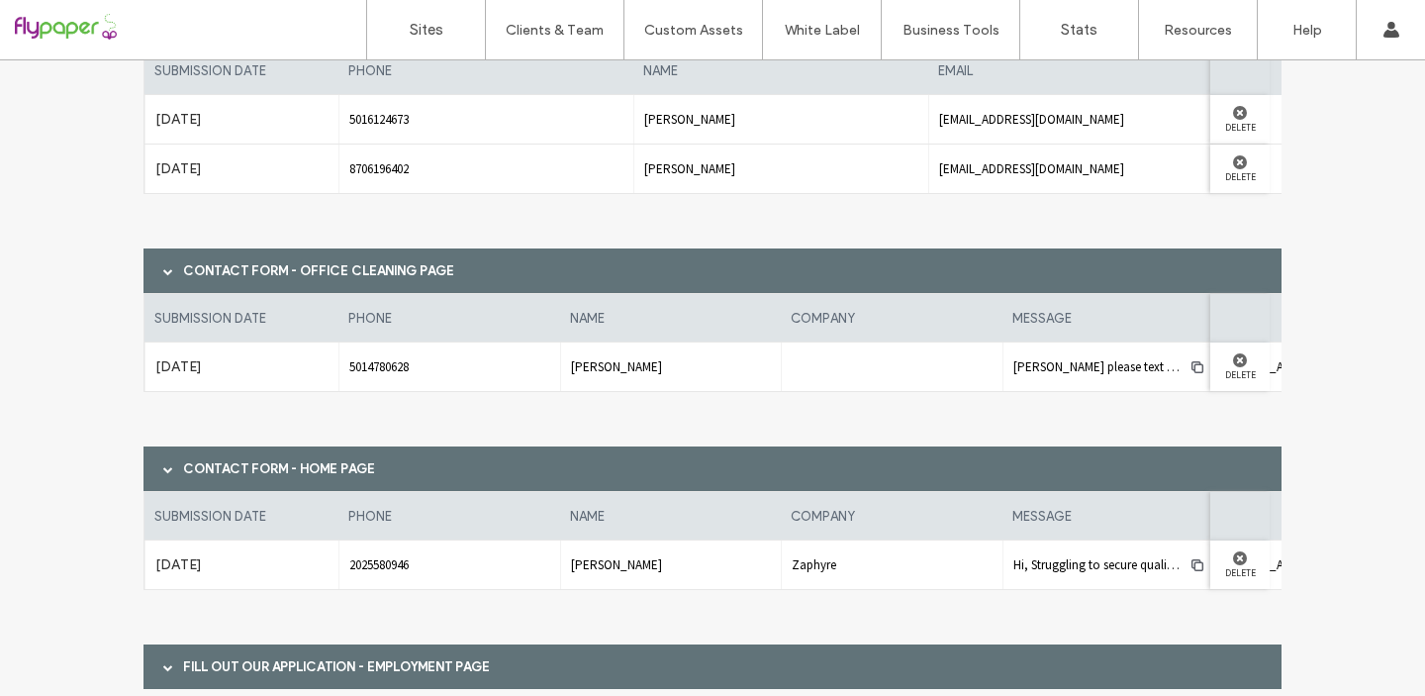
scroll to position [4002, 0]
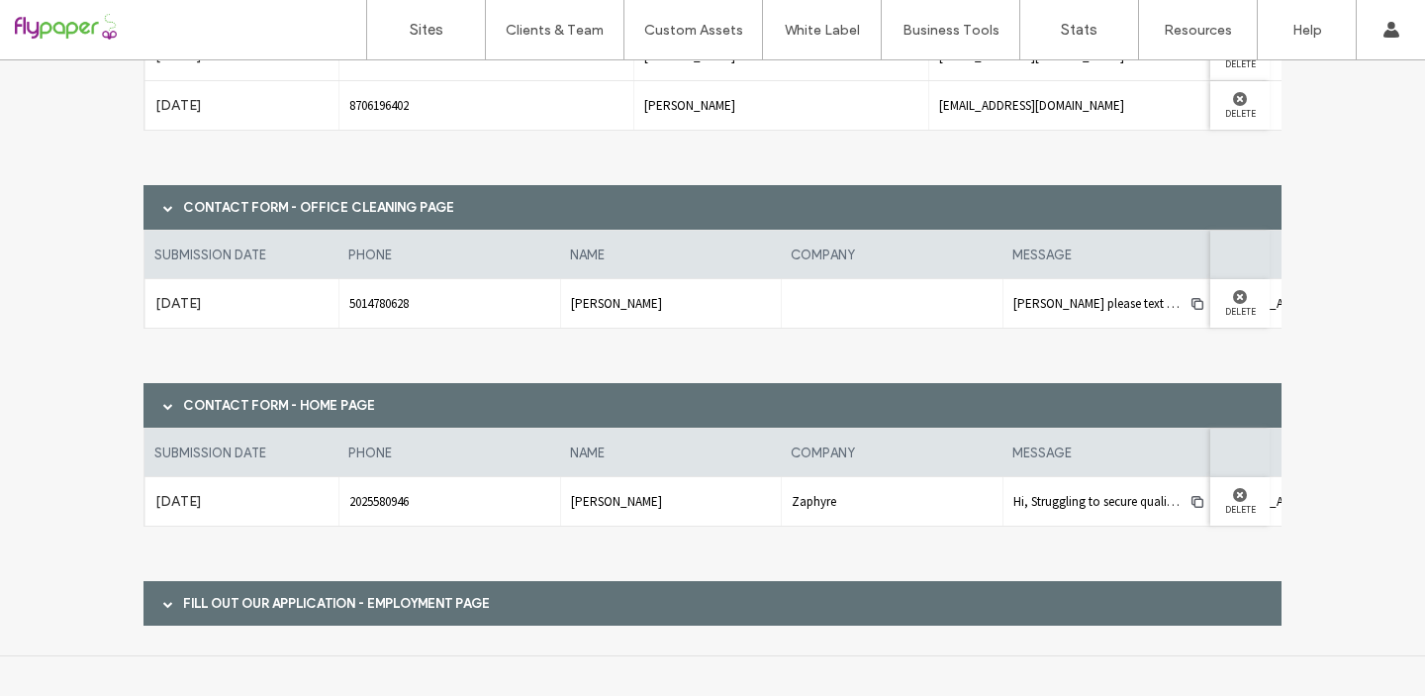
click at [163, 603] on span at bounding box center [168, 604] width 10 height 10
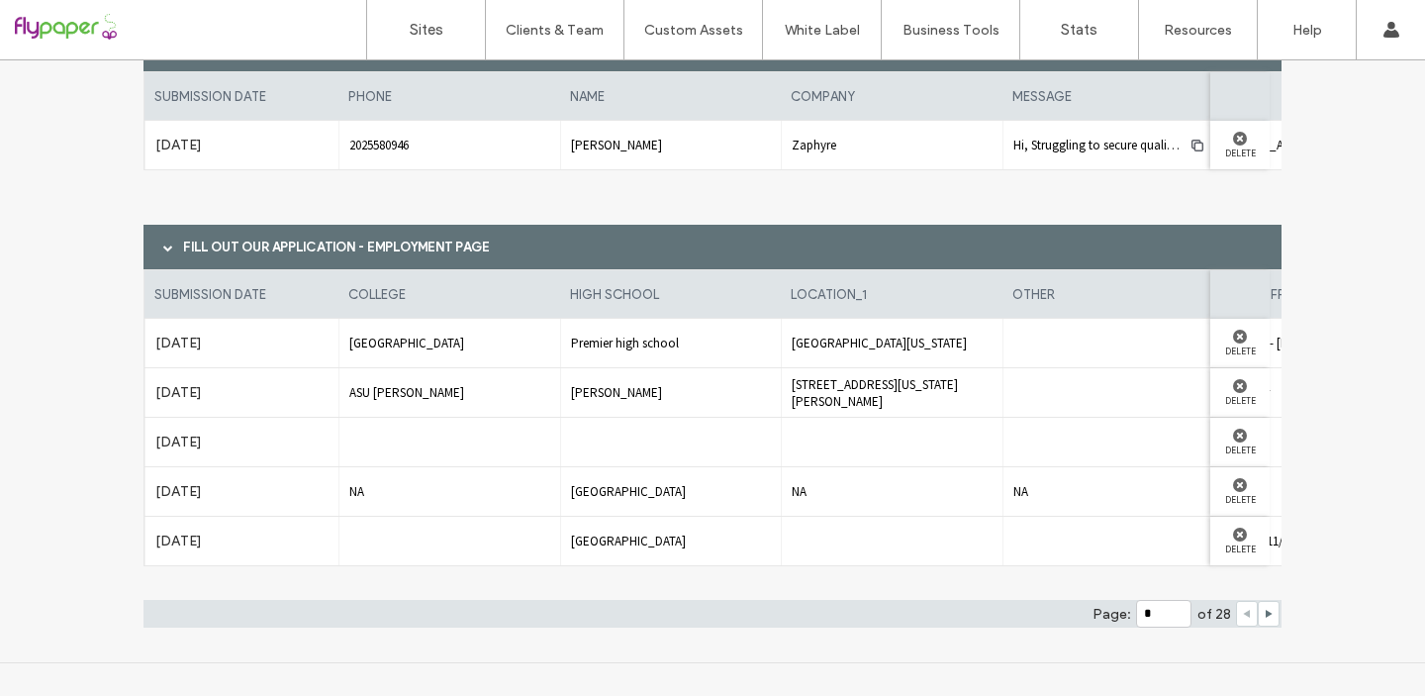
scroll to position [4360, 0]
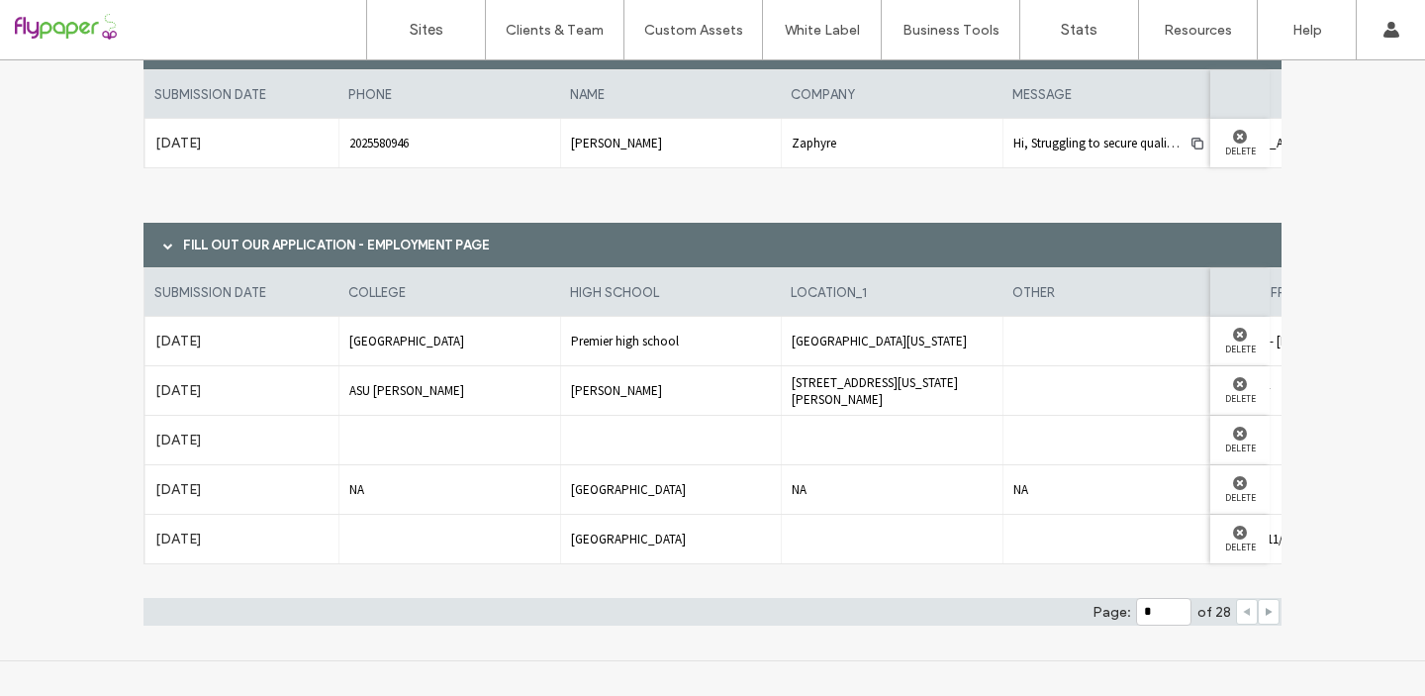
click at [1265, 612] on icon at bounding box center [1268, 611] width 10 height 10
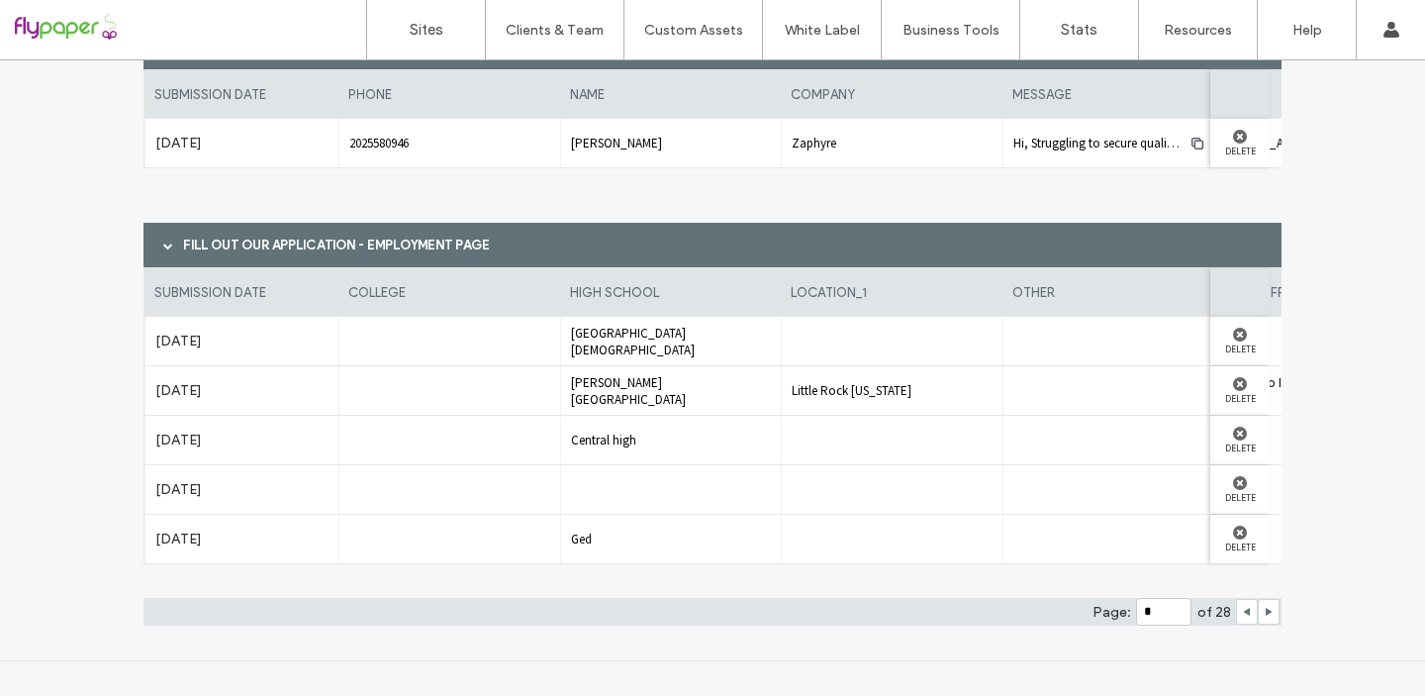
click at [1268, 609] on div at bounding box center [1268, 612] width 22 height 26
click at [1265, 610] on use at bounding box center [1268, 611] width 7 height 8
type input "*"
